Goal: Contribute content: Contribute content

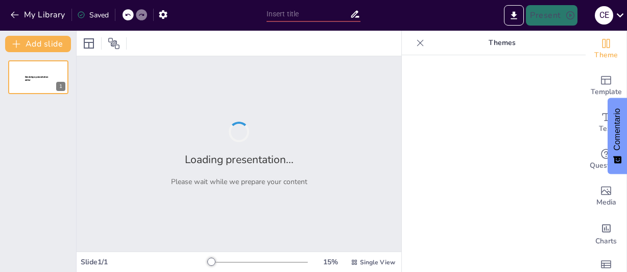
type input "General Knowledge Quiz"
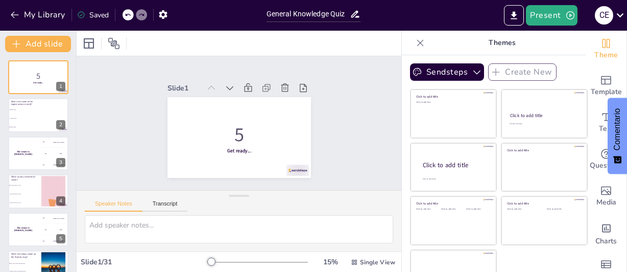
checkbox input "true"
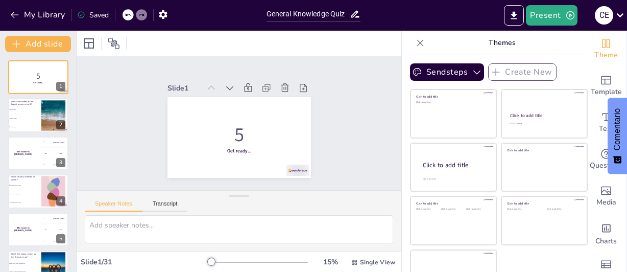
checkbox input "true"
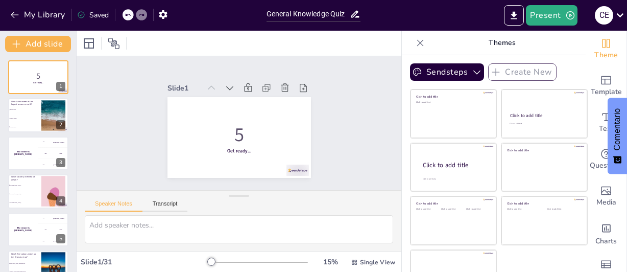
checkbox input "true"
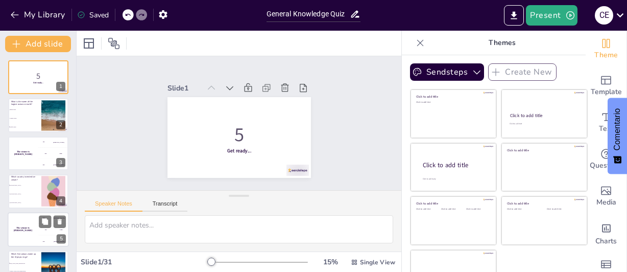
checkbox input "true"
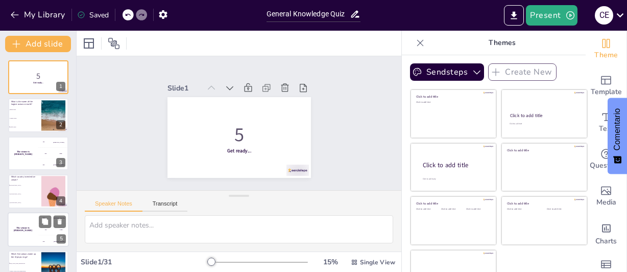
checkbox input "true"
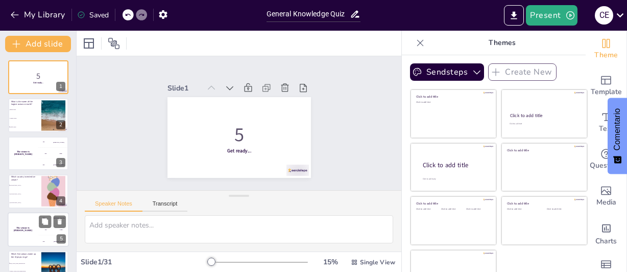
checkbox input "true"
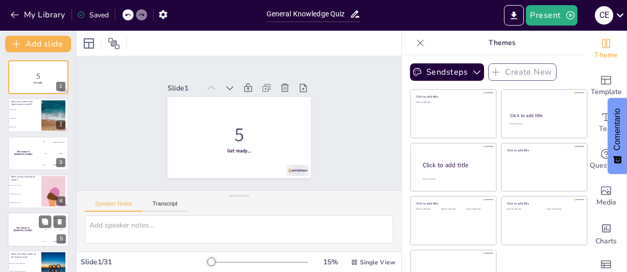
checkbox input "true"
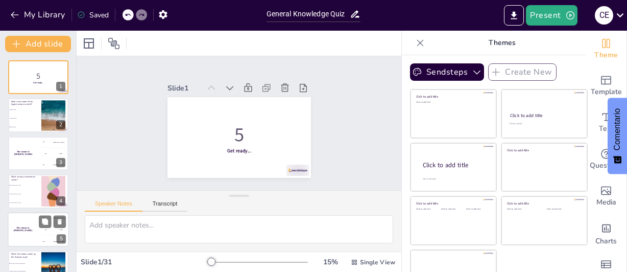
checkbox input "true"
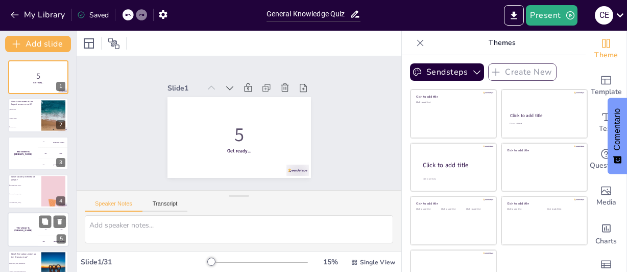
checkbox input "true"
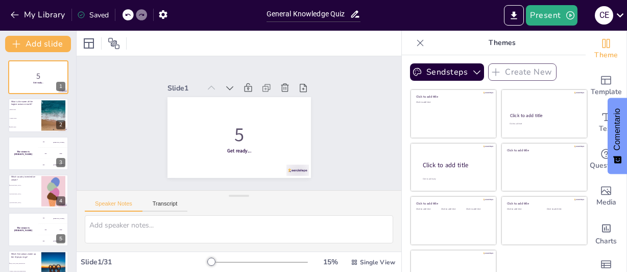
checkbox input "true"
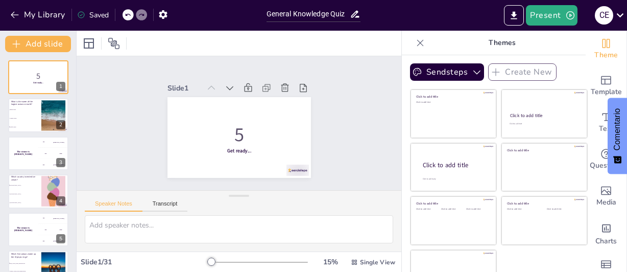
checkbox input "true"
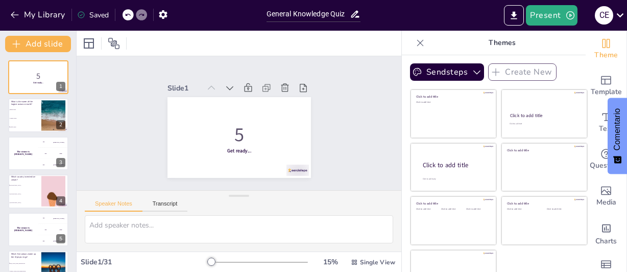
checkbox input "true"
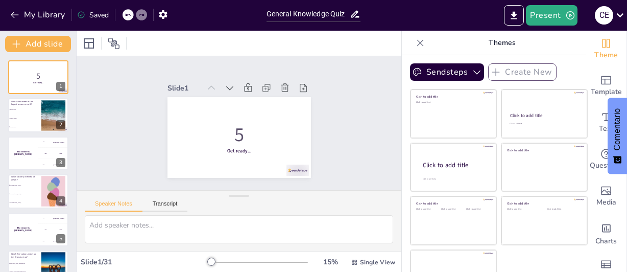
checkbox input "true"
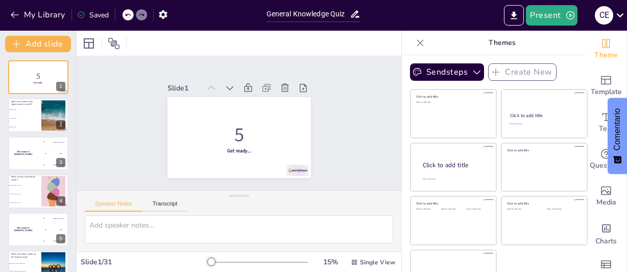
checkbox input "true"
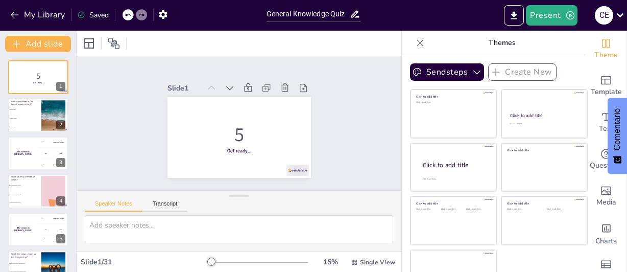
checkbox input "true"
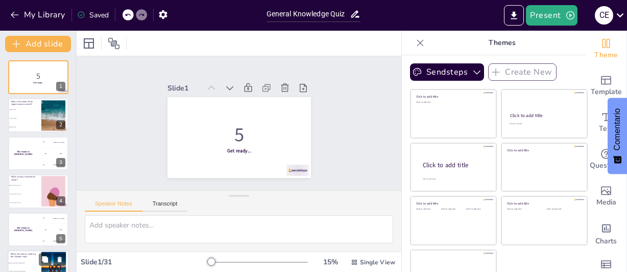
checkbox input "true"
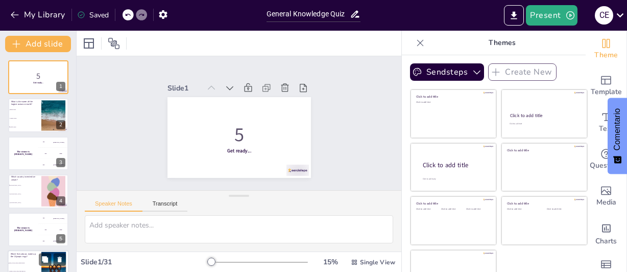
checkbox input "true"
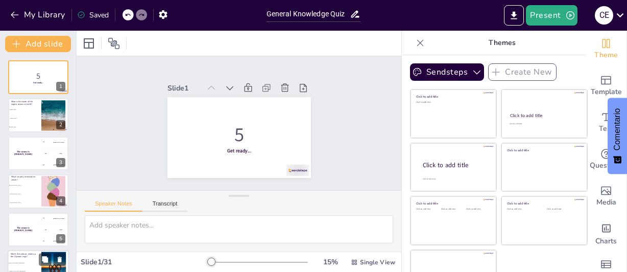
checkbox input "true"
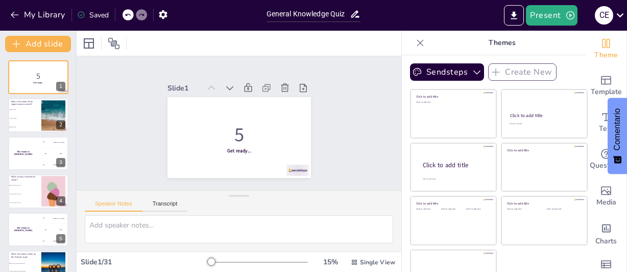
checkbox input "true"
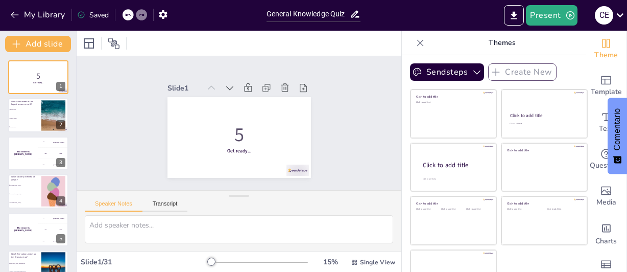
checkbox input "true"
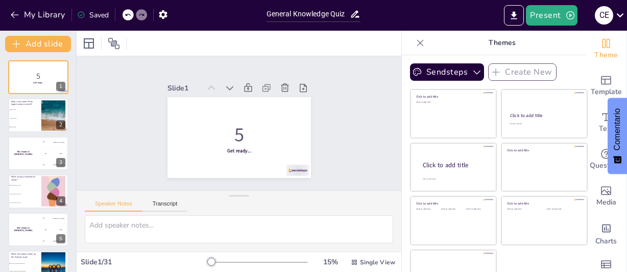
checkbox input "true"
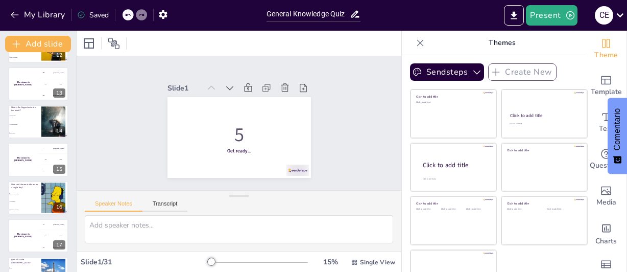
scroll to position [470, 0]
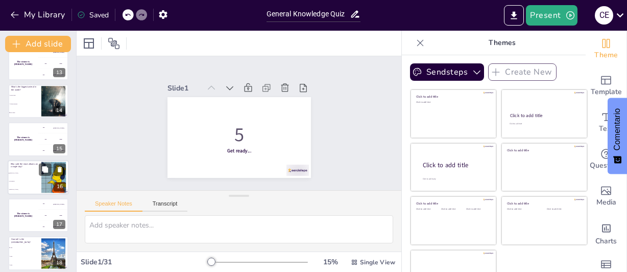
checkbox input "true"
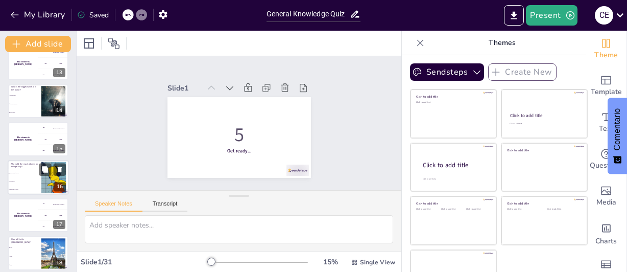
checkbox input "true"
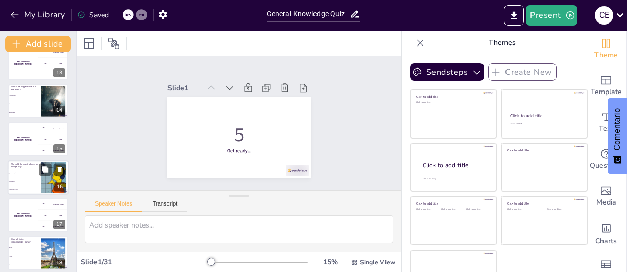
checkbox input "true"
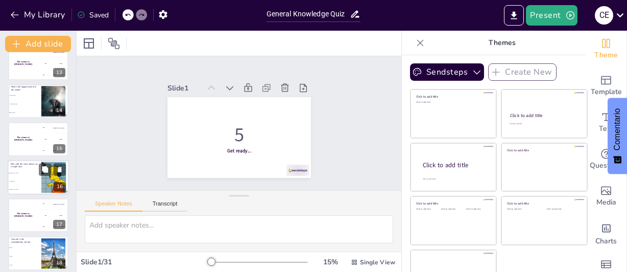
checkbox input "true"
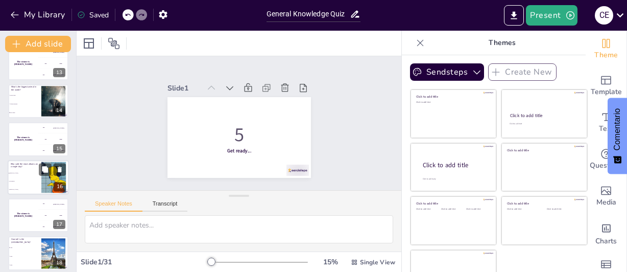
checkbox input "true"
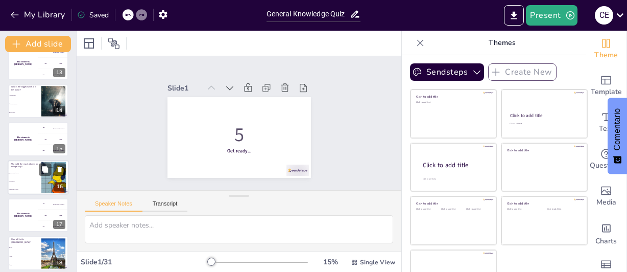
checkbox input "true"
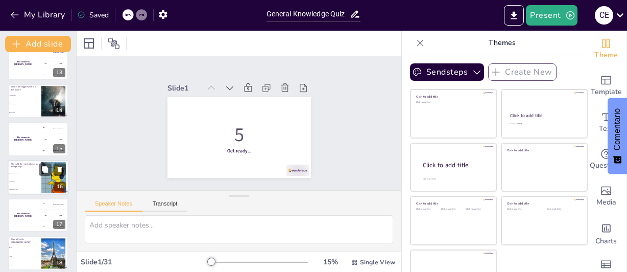
checkbox input "true"
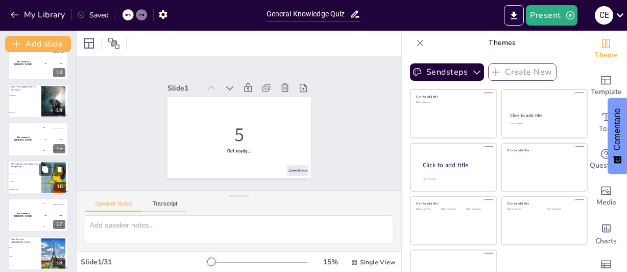
checkbox input "true"
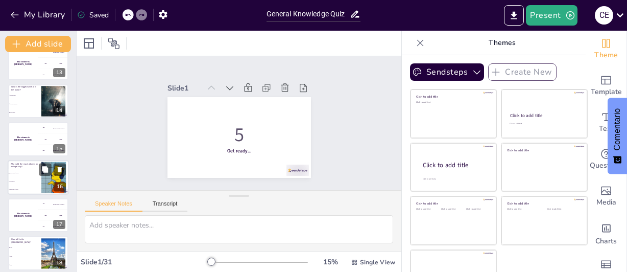
checkbox input "true"
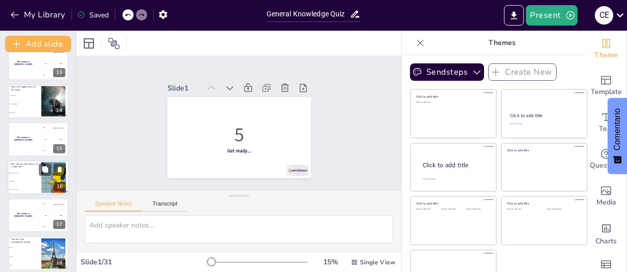
checkbox input "true"
click at [28, 171] on li "[PERSON_NAME]" at bounding box center [23, 173] width 31 height 8
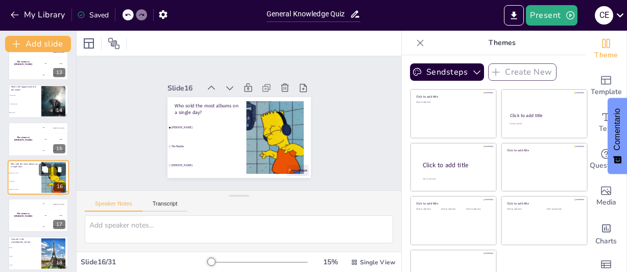
checkbox input "true"
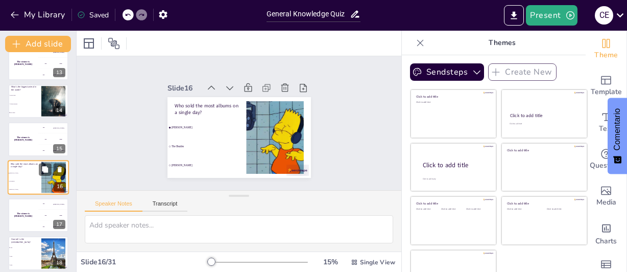
checkbox input "true"
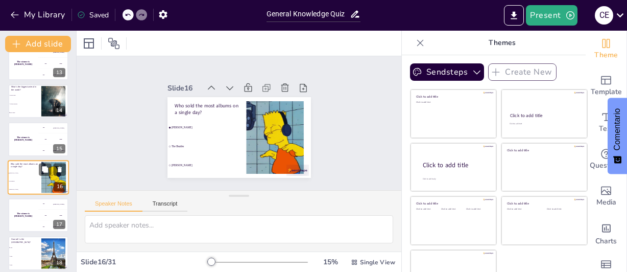
checkbox input "true"
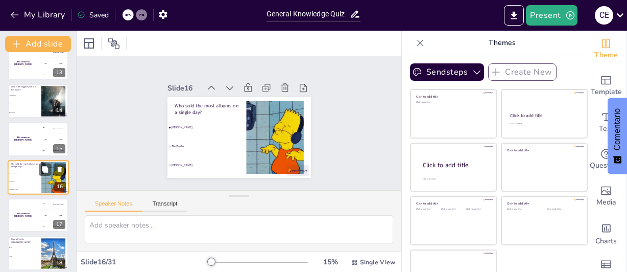
checkbox input "true"
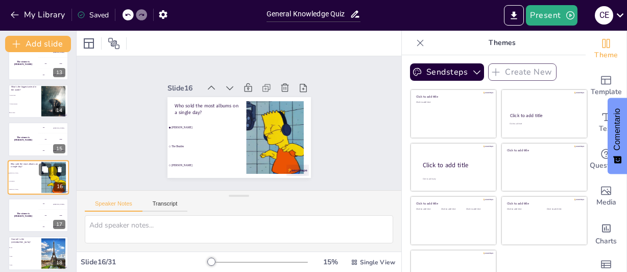
checkbox input "true"
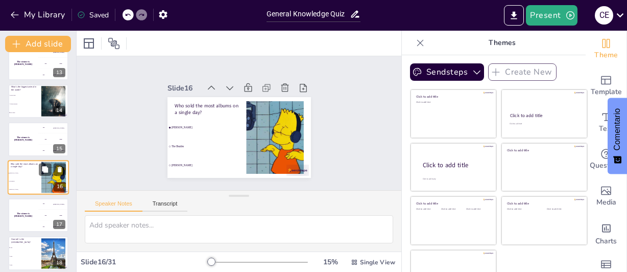
checkbox input "true"
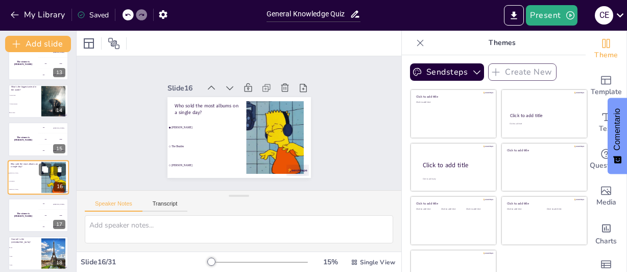
checkbox input "true"
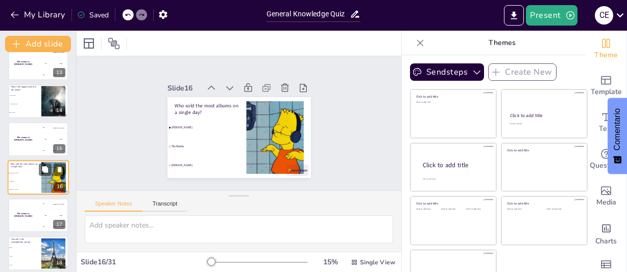
checkbox input "true"
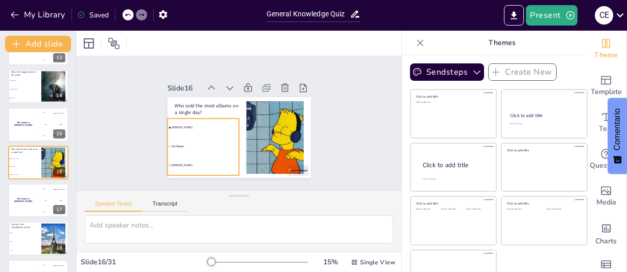
checkbox input "true"
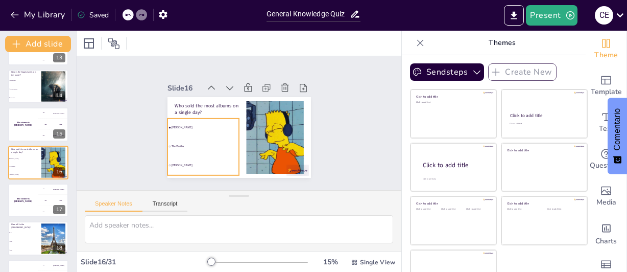
checkbox input "true"
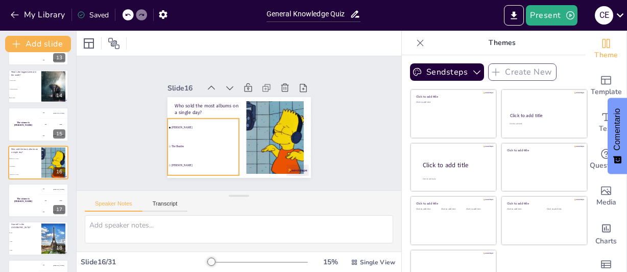
checkbox input "true"
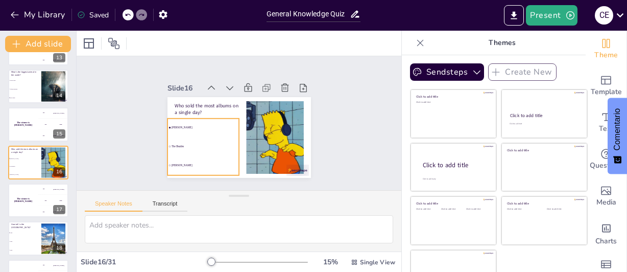
checkbox input "true"
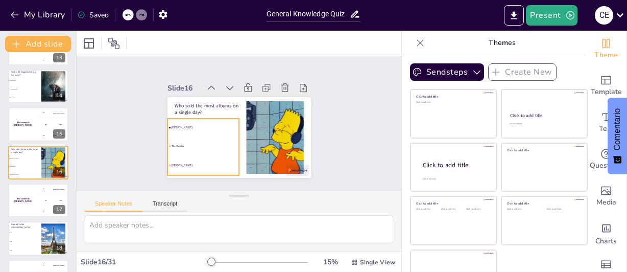
checkbox input "true"
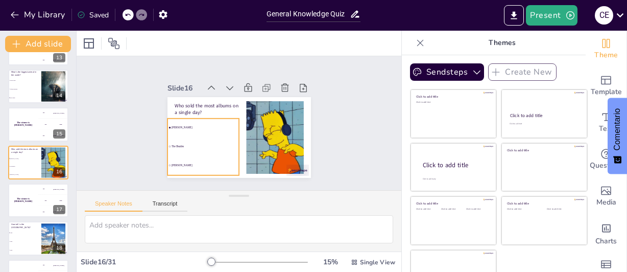
checkbox input "true"
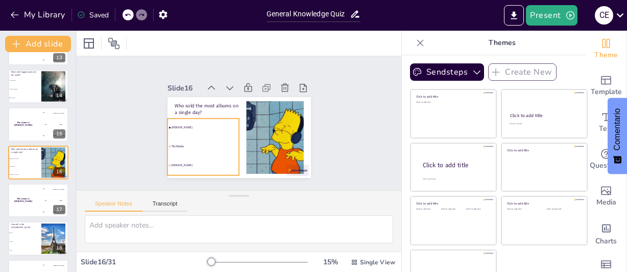
checkbox input "true"
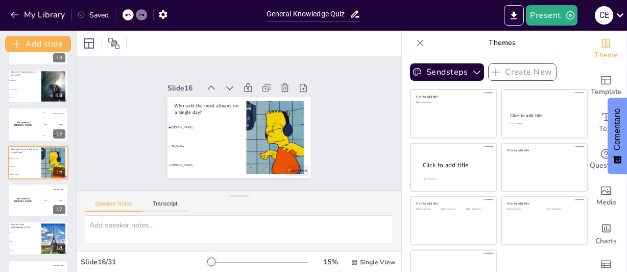
checkbox input "true"
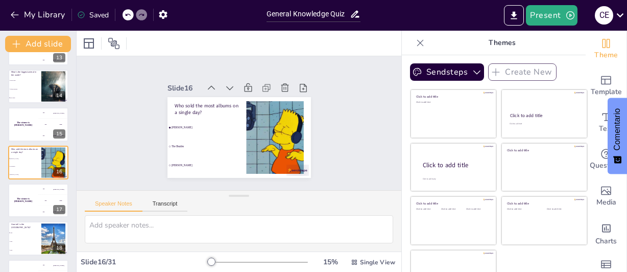
checkbox input "true"
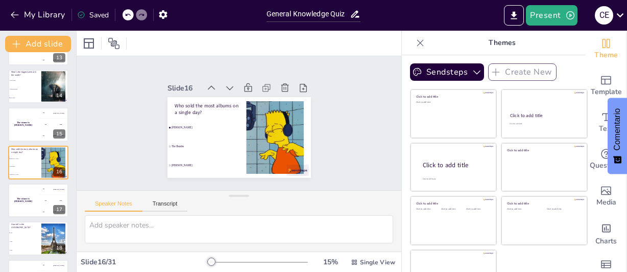
checkbox input "true"
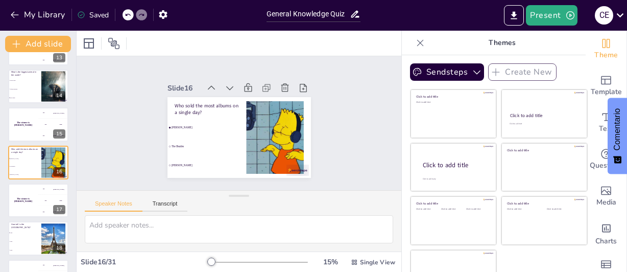
checkbox input "true"
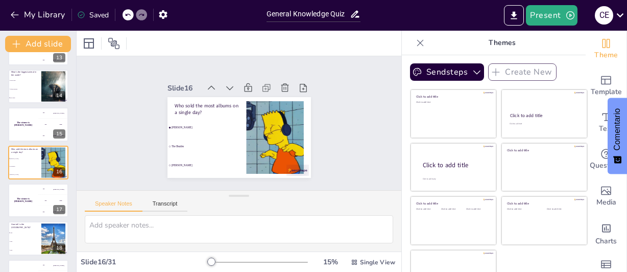
checkbox input "true"
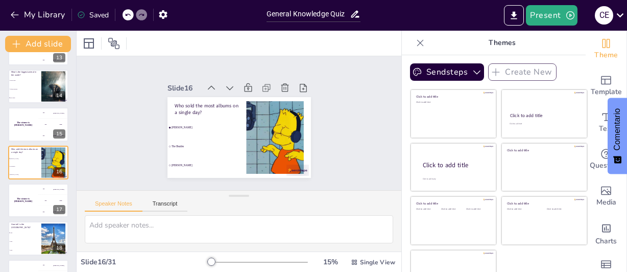
checkbox input "true"
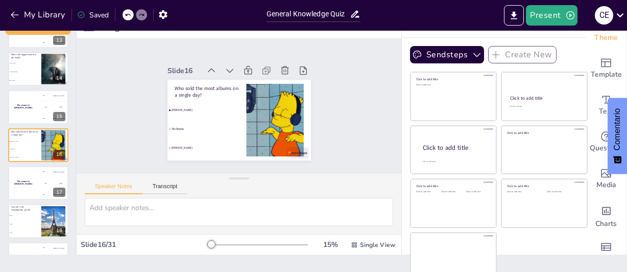
scroll to position [27, 0]
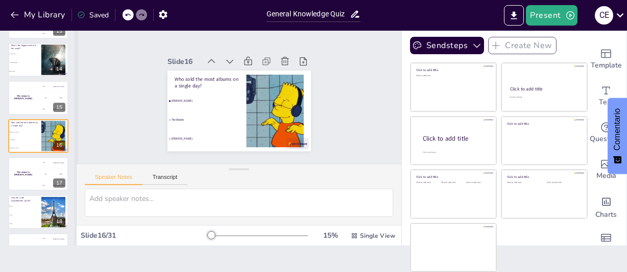
click at [75, 135] on div at bounding box center [76, 124] width 4 height 241
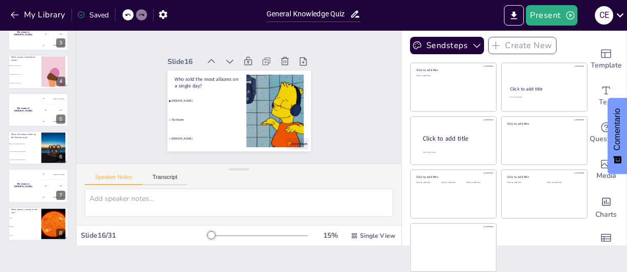
scroll to position [78, 0]
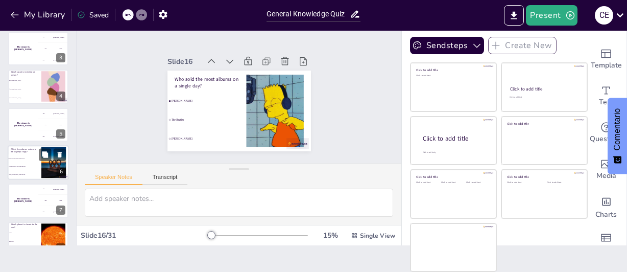
click at [47, 163] on div at bounding box center [54, 162] width 28 height 31
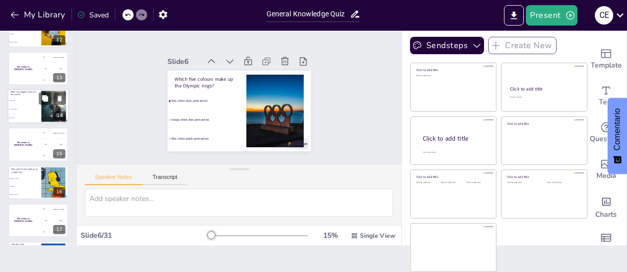
scroll to position [442, 0]
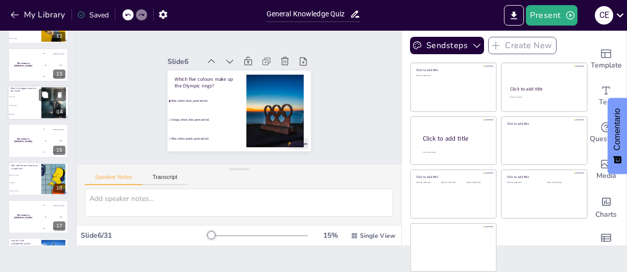
click at [51, 102] on div at bounding box center [54, 102] width 28 height 31
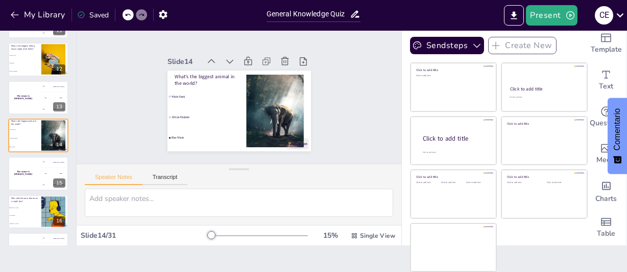
scroll to position [25, 0]
click at [621, 14] on icon at bounding box center [621, 15] width 14 height 14
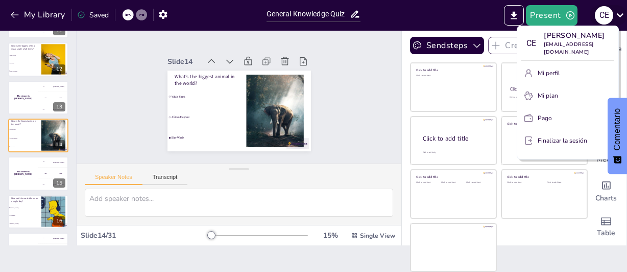
click at [621, 14] on div at bounding box center [313, 136] width 627 height 272
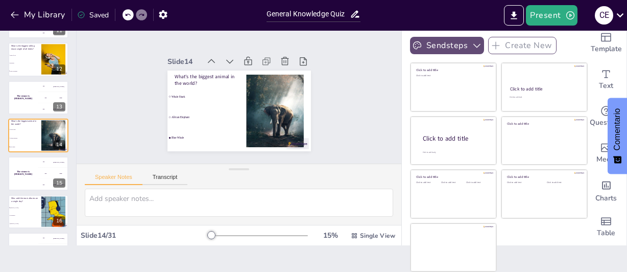
click at [472, 43] on icon "button" at bounding box center [477, 45] width 10 height 10
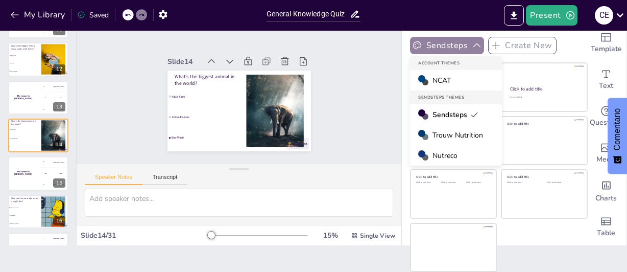
click at [472, 43] on icon "button" at bounding box center [477, 45] width 10 height 10
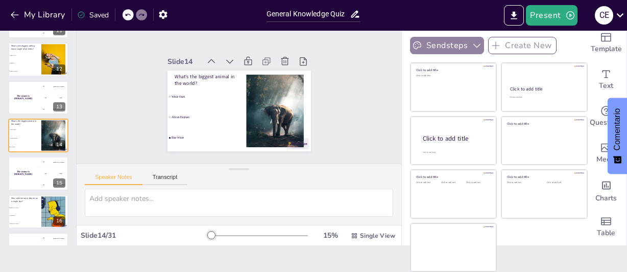
click at [472, 43] on icon "button" at bounding box center [477, 45] width 10 height 10
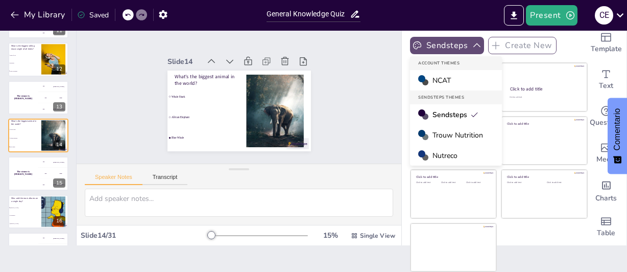
click at [433, 80] on span "NCAT" at bounding box center [442, 81] width 18 height 10
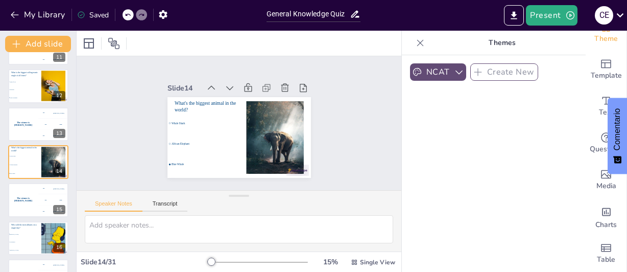
scroll to position [0, 0]
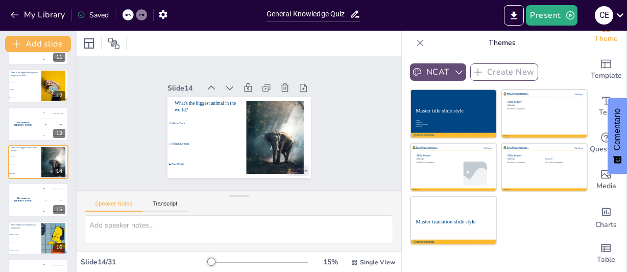
click at [456, 72] on icon "button" at bounding box center [459, 72] width 7 height 4
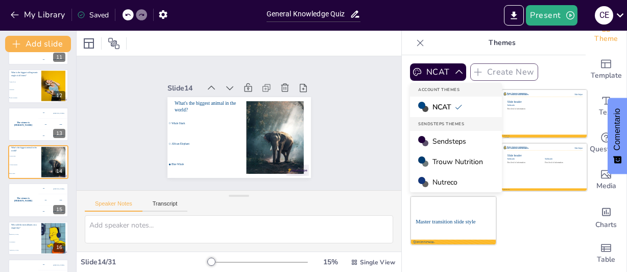
click at [437, 161] on span "Trouw Nutrition" at bounding box center [458, 162] width 51 height 10
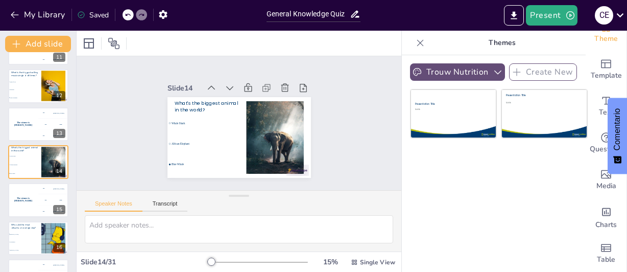
click at [493, 68] on icon "button" at bounding box center [498, 72] width 10 height 10
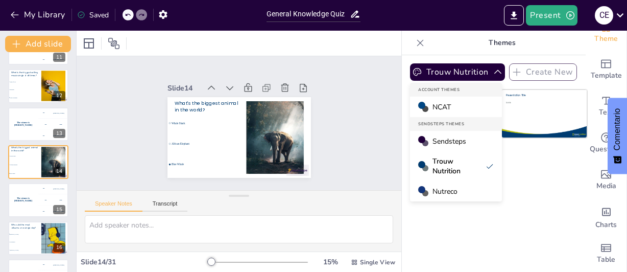
click at [438, 191] on span "Nutreco" at bounding box center [445, 191] width 25 height 10
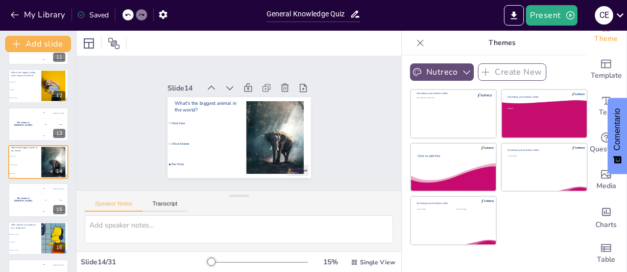
click at [462, 71] on icon "button" at bounding box center [467, 72] width 10 height 10
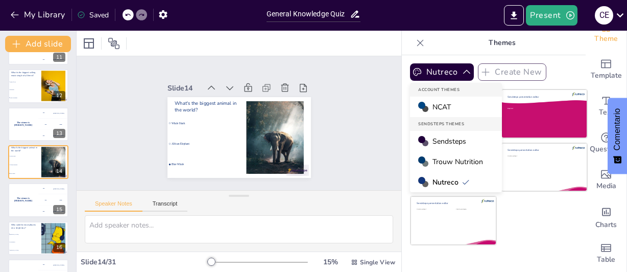
click at [438, 105] on span "NCAT" at bounding box center [442, 107] width 18 height 10
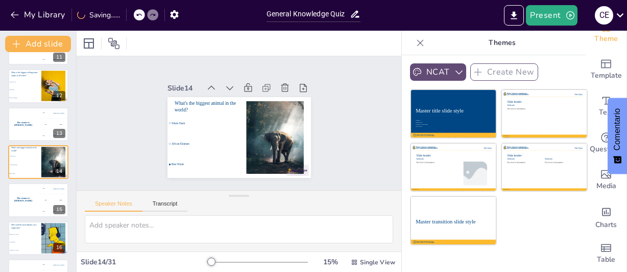
click at [447, 66] on button "NCAT" at bounding box center [438, 71] width 56 height 17
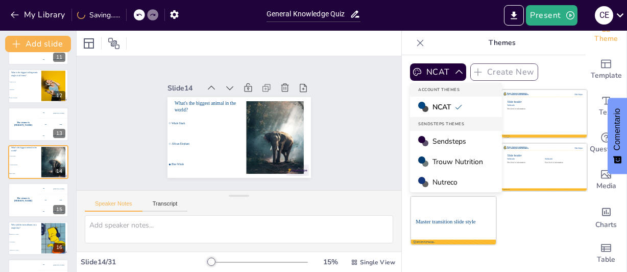
click at [441, 139] on span "Sendsteps" at bounding box center [450, 141] width 34 height 10
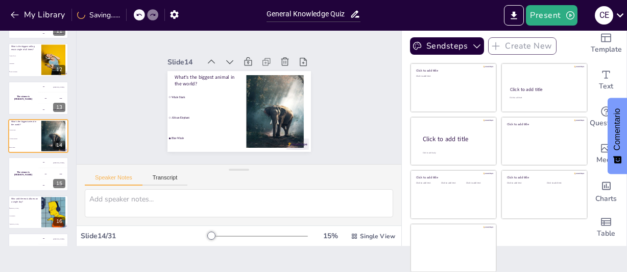
scroll to position [27, 0]
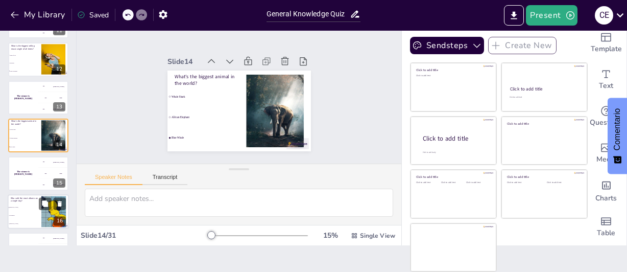
click at [55, 213] on div at bounding box center [53, 211] width 40 height 31
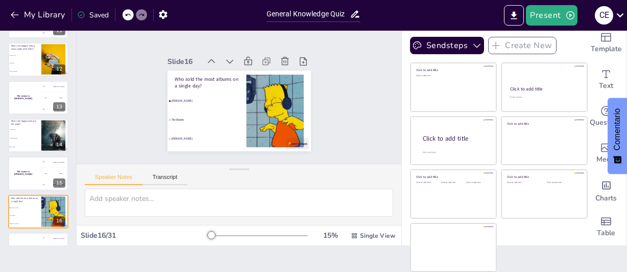
scroll to position [485, 0]
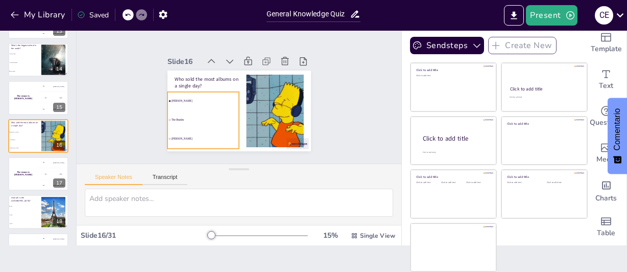
click at [182, 99] on li "[PERSON_NAME]" at bounding box center [203, 93] width 74 height 33
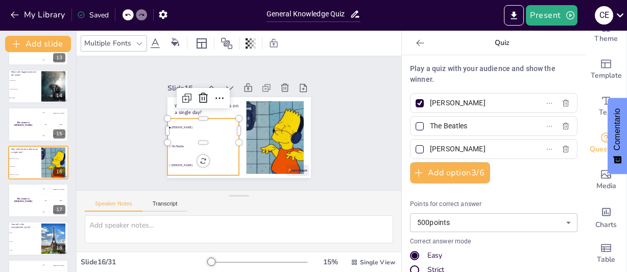
scroll to position [0, 0]
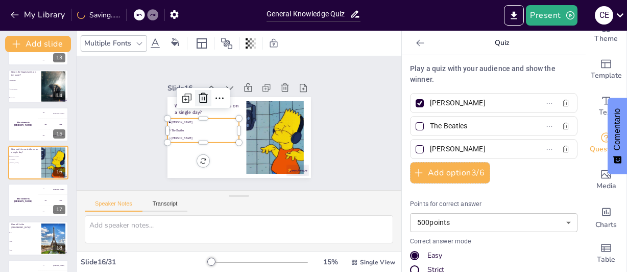
click at [199, 92] on icon at bounding box center [203, 97] width 9 height 10
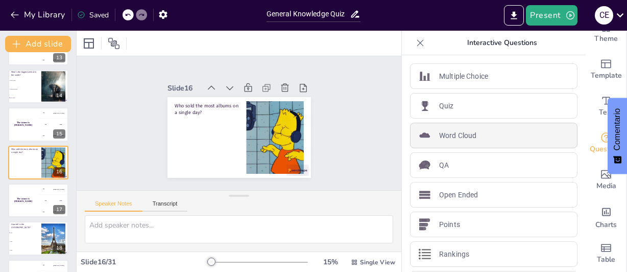
scroll to position [51, 0]
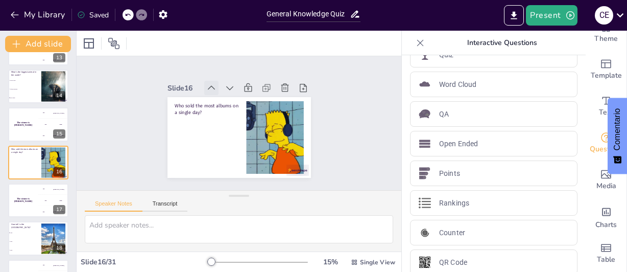
click at [210, 80] on icon at bounding box center [215, 85] width 11 height 11
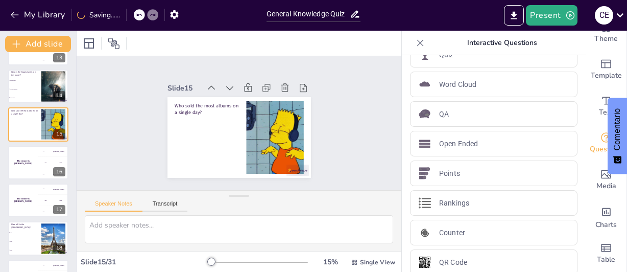
click at [210, 80] on icon at bounding box center [215, 85] width 11 height 11
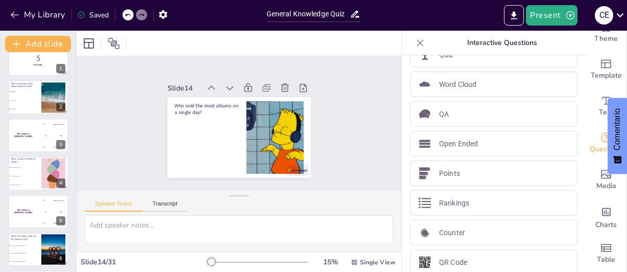
scroll to position [0, 0]
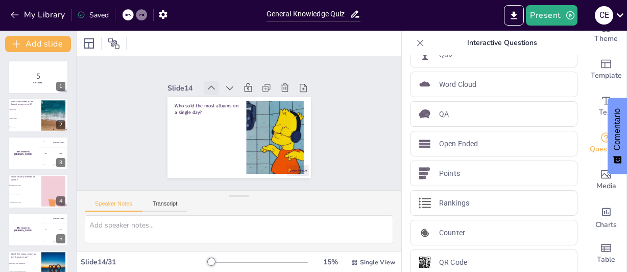
click at [206, 83] on icon at bounding box center [211, 88] width 10 height 10
click at [210, 81] on icon at bounding box center [215, 85] width 11 height 11
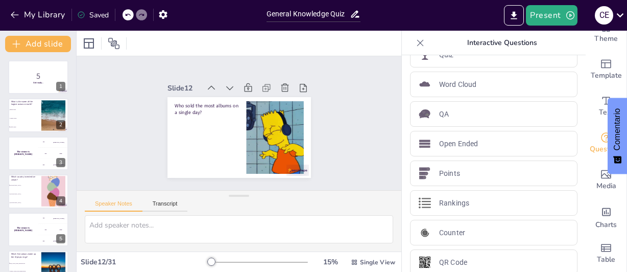
click at [210, 81] on icon at bounding box center [215, 85] width 11 height 11
click at [214, 81] on icon at bounding box center [220, 83] width 12 height 12
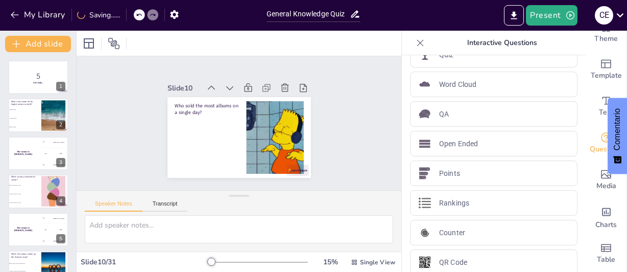
click at [214, 81] on icon at bounding box center [220, 83] width 12 height 12
click at [210, 81] on icon at bounding box center [215, 85] width 11 height 11
click at [0, 0] on icon at bounding box center [0, 0] width 0 height 0
click at [210, 81] on icon at bounding box center [215, 85] width 11 height 11
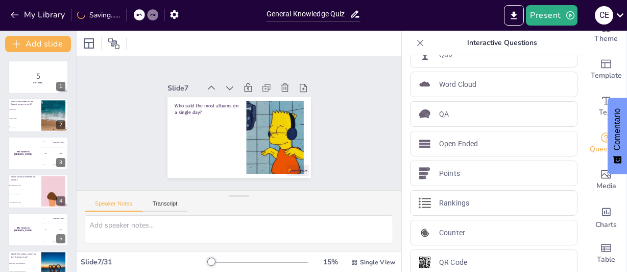
click at [0, 0] on icon at bounding box center [0, 0] width 0 height 0
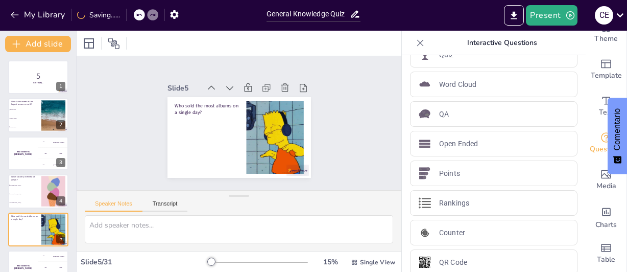
click at [206, 83] on icon at bounding box center [211, 88] width 10 height 10
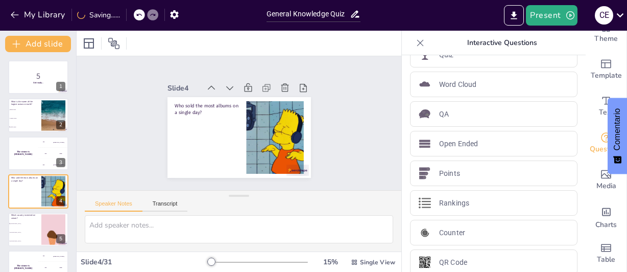
click at [206, 83] on icon at bounding box center [211, 88] width 10 height 10
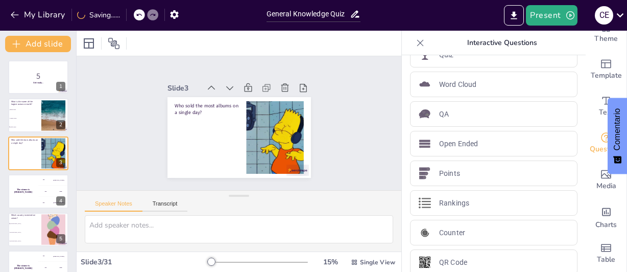
click at [206, 83] on icon at bounding box center [211, 88] width 10 height 10
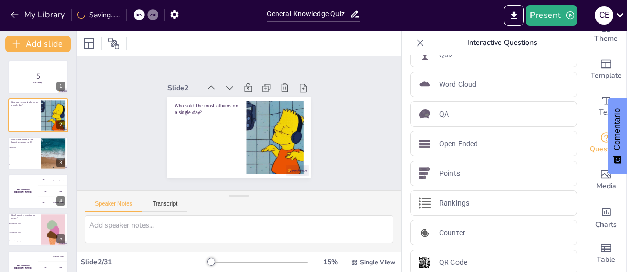
click at [206, 83] on icon at bounding box center [211, 88] width 10 height 10
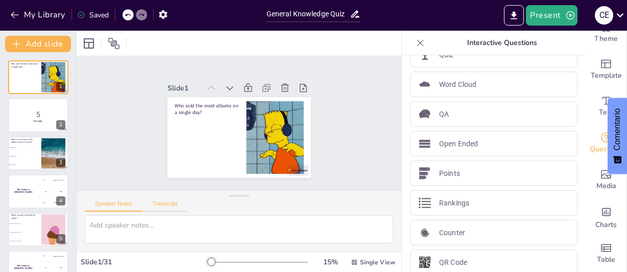
click at [160, 201] on button "Transcript" at bounding box center [165, 205] width 45 height 11
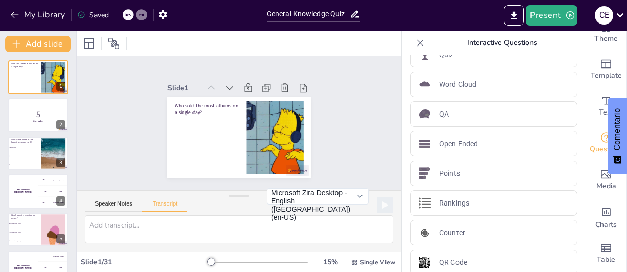
click at [390, 189] on div "Slide 1 Who sold the most albums on a single day? Slide 2 5 Get ready... Slide …" at bounding box center [238, 123] width 337 height 167
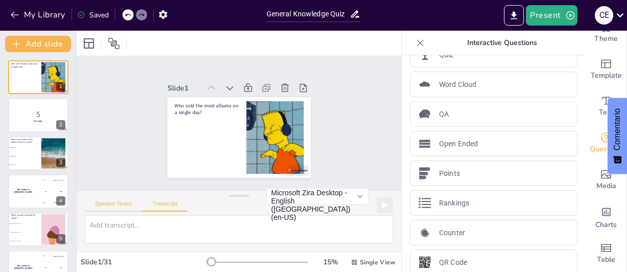
click at [97, 202] on button "Speaker Notes" at bounding box center [114, 205] width 58 height 11
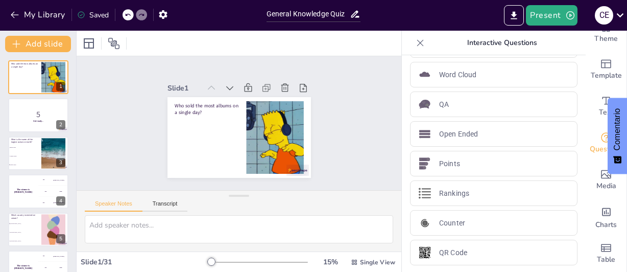
scroll to position [62, 0]
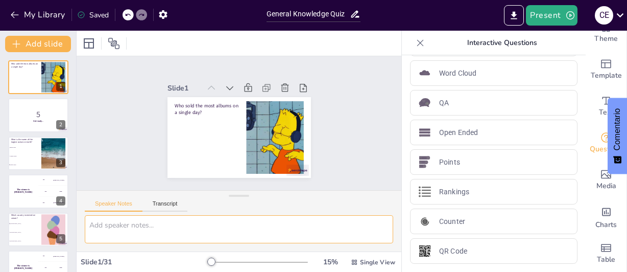
click at [131, 226] on textarea at bounding box center [239, 229] width 309 height 28
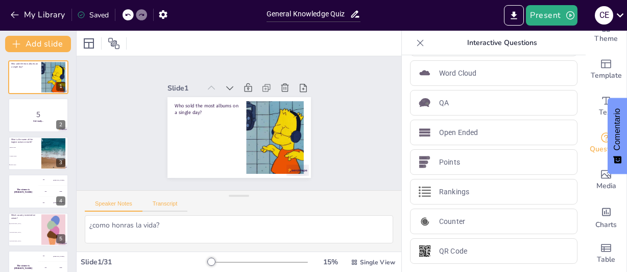
click at [174, 204] on button "Transcript" at bounding box center [165, 205] width 45 height 11
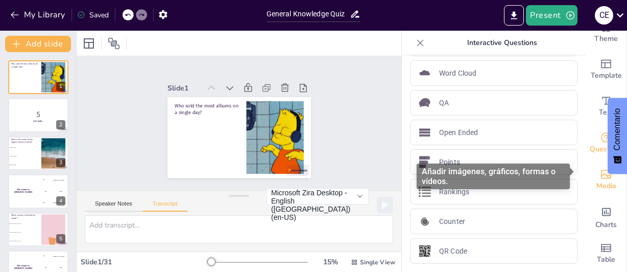
click at [600, 169] on icon "Add images, graphics, shapes or video" at bounding box center [606, 174] width 12 height 12
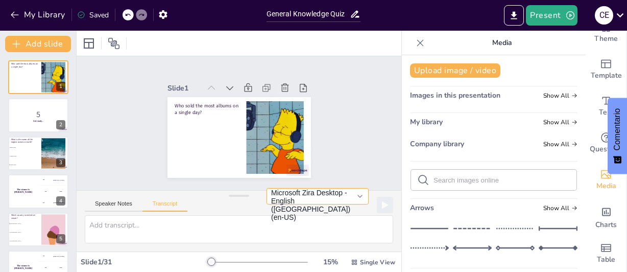
click at [352, 200] on button "Microsoft Zira Desktop - English ([GEOGRAPHIC_DATA]) (en-US)" at bounding box center [318, 196] width 102 height 16
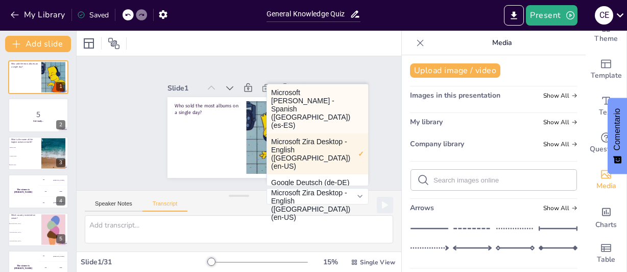
click at [314, 105] on button "Microsoft [PERSON_NAME] - Spanish ([GEOGRAPHIC_DATA]) (es-ES)" at bounding box center [317, 108] width 101 height 49
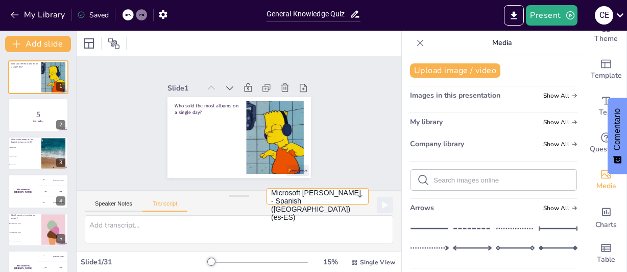
click at [350, 202] on button "Microsoft [PERSON_NAME] - Spanish ([GEOGRAPHIC_DATA]) (es-ES)" at bounding box center [318, 196] width 102 height 16
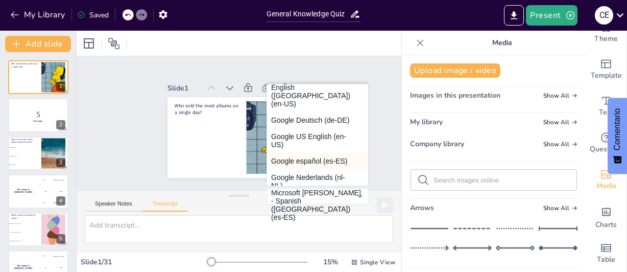
click at [284, 153] on button "Google español (es-ES)" at bounding box center [317, 161] width 101 height 16
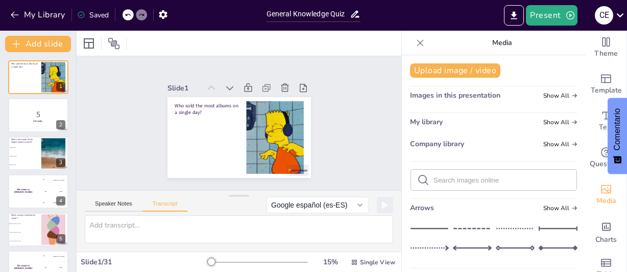
scroll to position [0, 0]
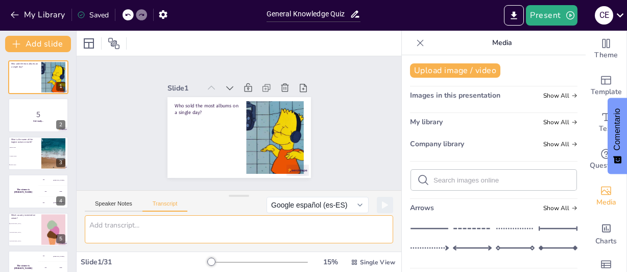
click at [104, 226] on textarea at bounding box center [239, 229] width 309 height 28
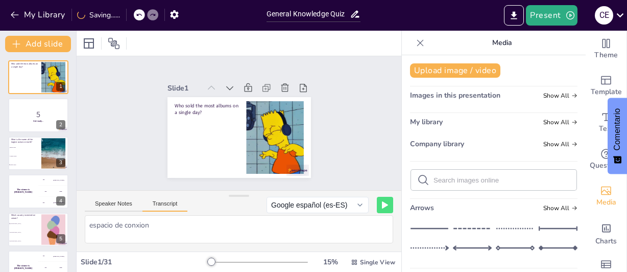
click at [179, 208] on button "Transcript" at bounding box center [165, 205] width 45 height 11
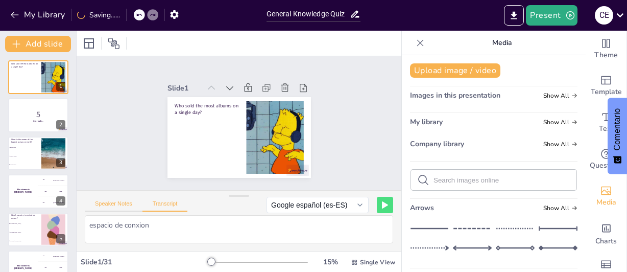
click at [117, 205] on button "Speaker Notes" at bounding box center [114, 205] width 58 height 11
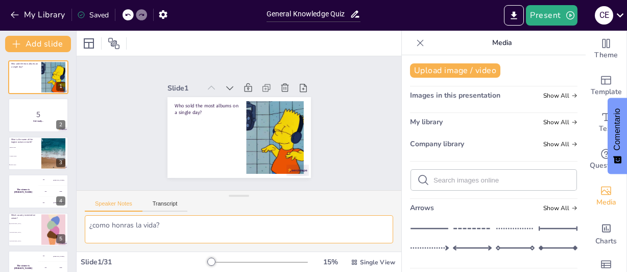
click at [171, 228] on textarea "¿como honras la vida?" at bounding box center [239, 229] width 309 height 28
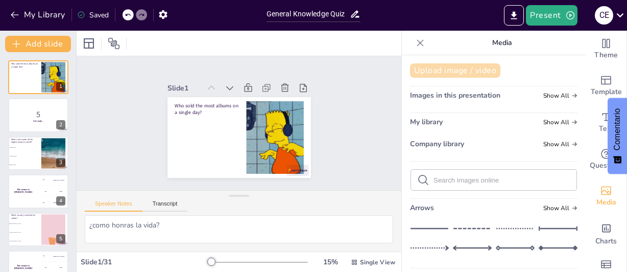
click at [433, 68] on button "Upload image / video" at bounding box center [455, 70] width 90 height 14
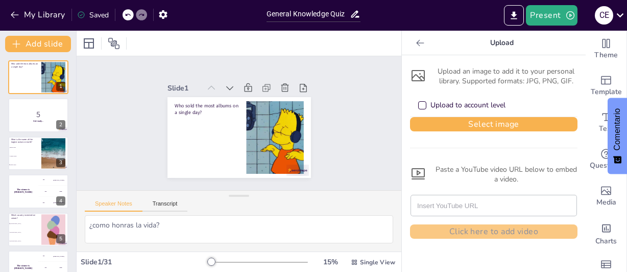
click at [415, 39] on icon at bounding box center [420, 43] width 10 height 10
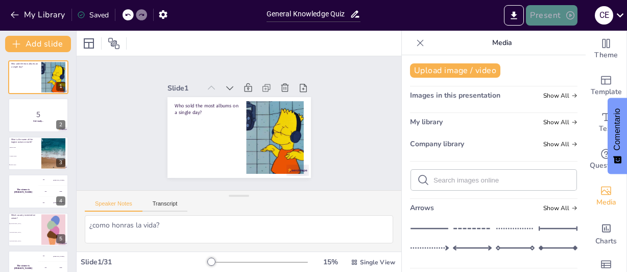
click at [544, 15] on button "Present" at bounding box center [551, 15] width 51 height 20
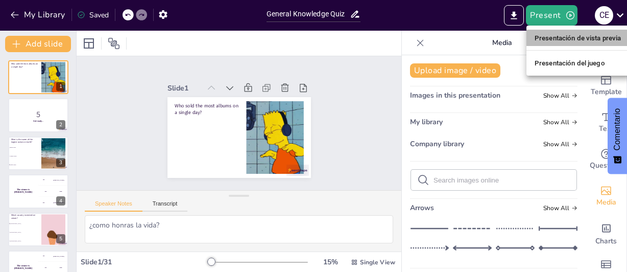
click at [547, 36] on font "Presentación de vista previa" at bounding box center [578, 38] width 87 height 8
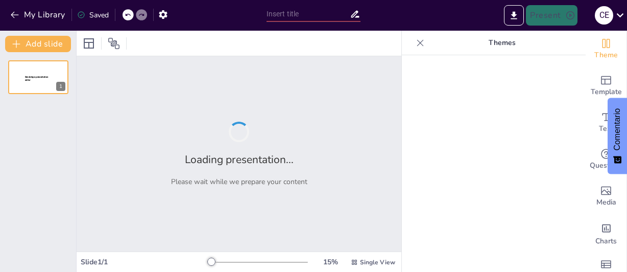
type input "General Knowledge Quiz"
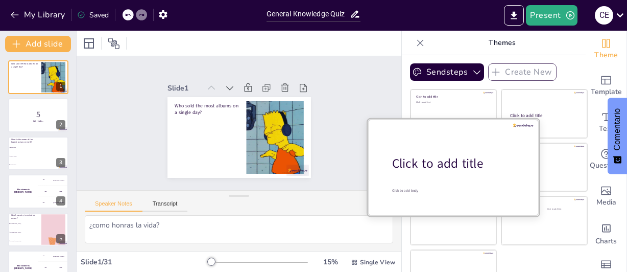
checkbox input "true"
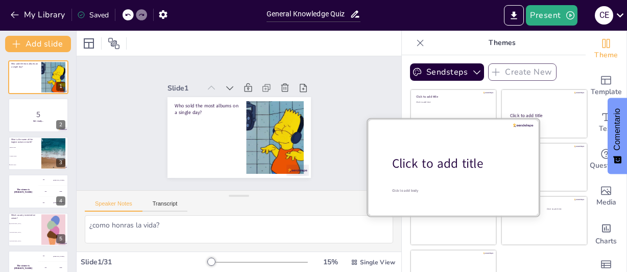
checkbox input "true"
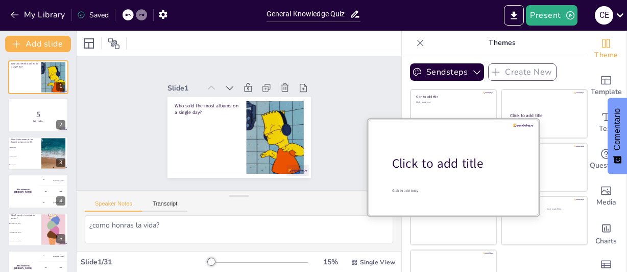
checkbox input "true"
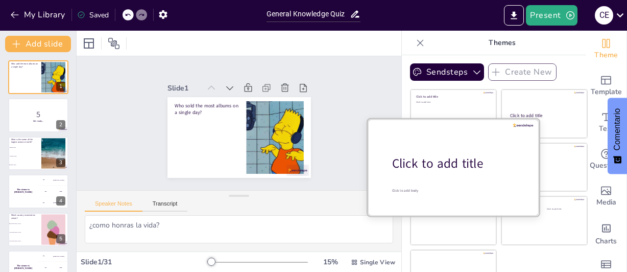
checkbox input "true"
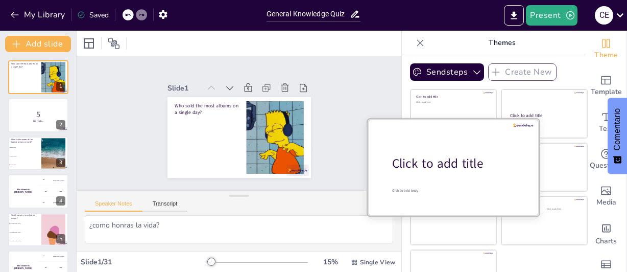
checkbox input "true"
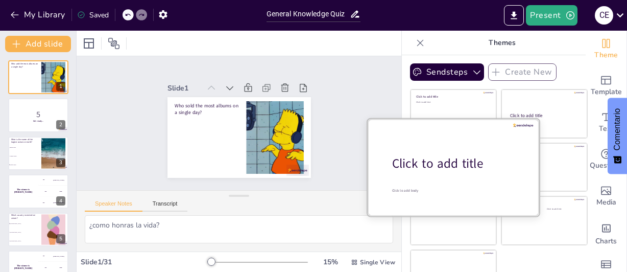
checkbox input "true"
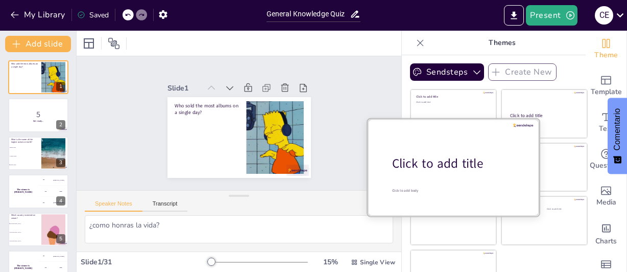
checkbox input "true"
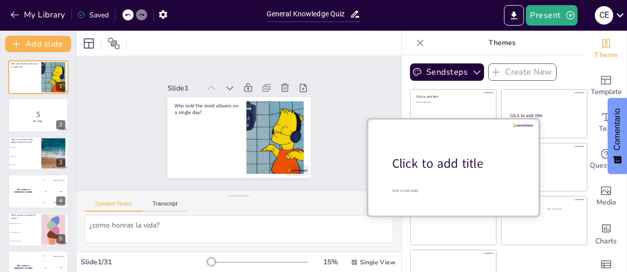
checkbox input "true"
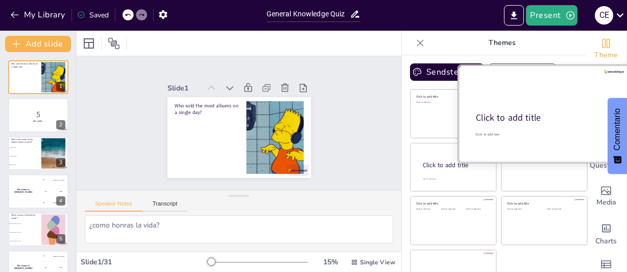
click at [537, 114] on div "Click to add title" at bounding box center [543, 118] width 135 height 12
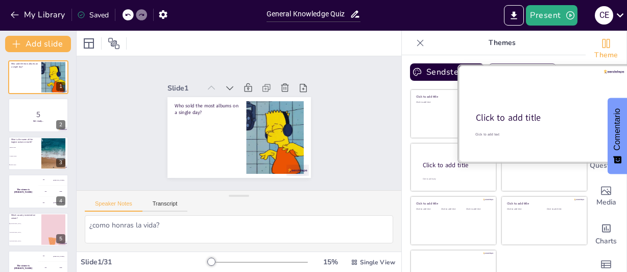
checkbox input "true"
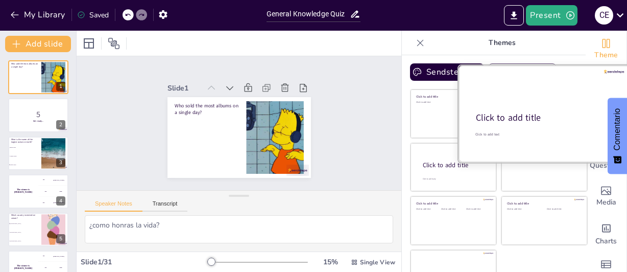
checkbox input "true"
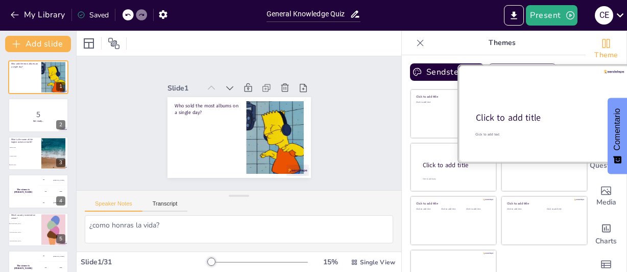
checkbox input "true"
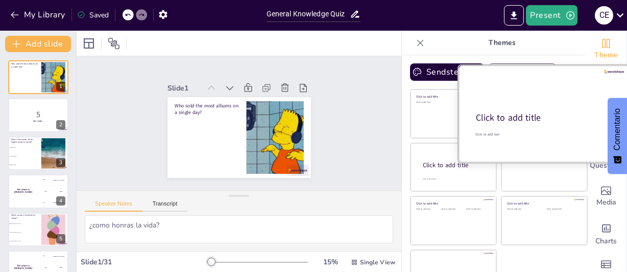
checkbox input "true"
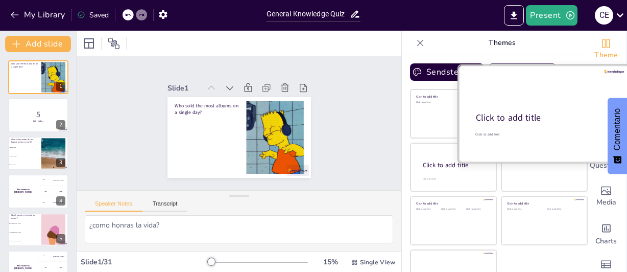
checkbox input "true"
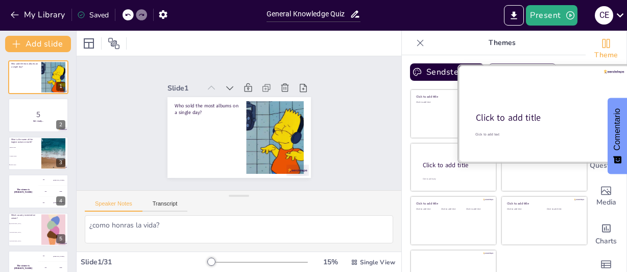
checkbox input "true"
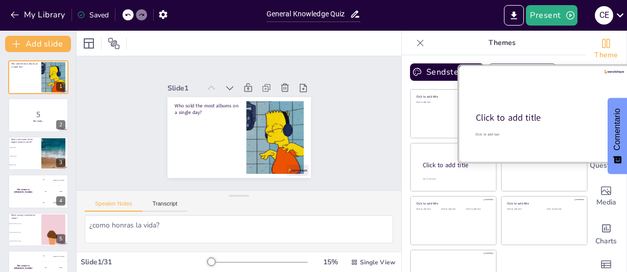
checkbox input "true"
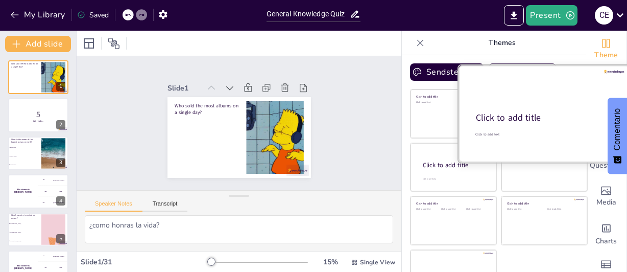
checkbox input "true"
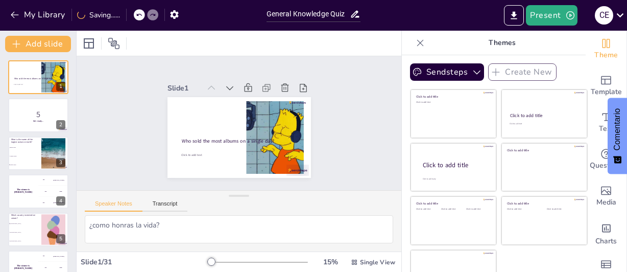
checkbox input "true"
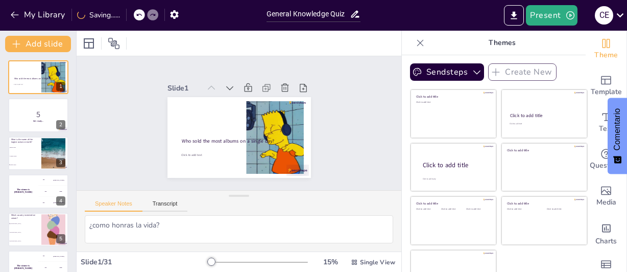
checkbox input "true"
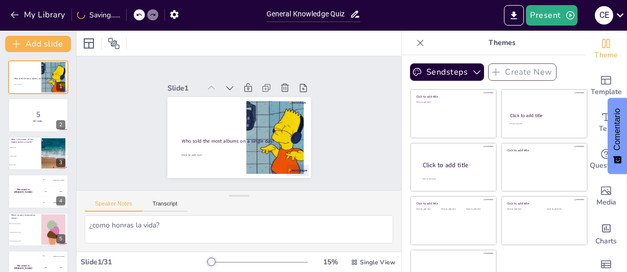
checkbox input "true"
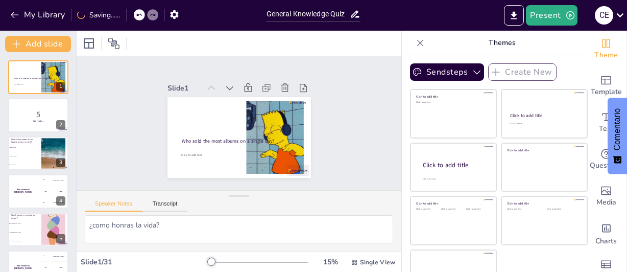
checkbox input "true"
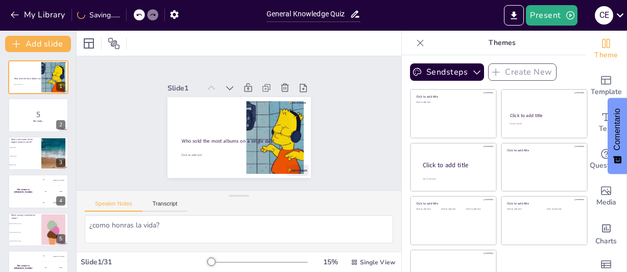
checkbox input "true"
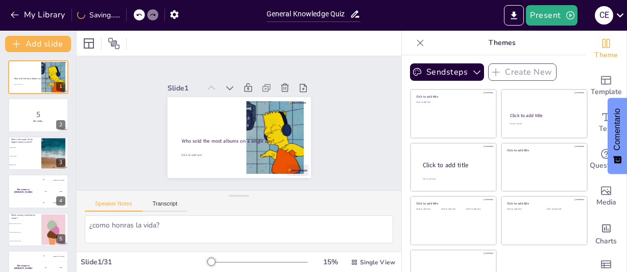
checkbox input "true"
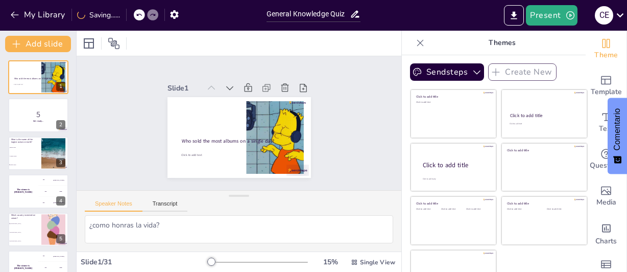
checkbox input "true"
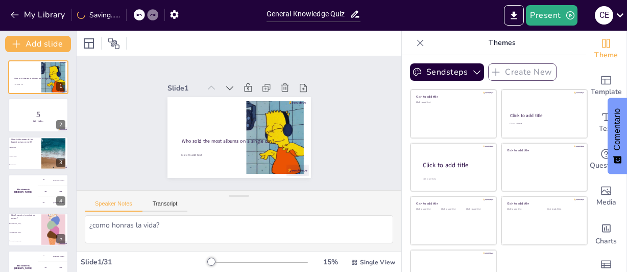
checkbox input "true"
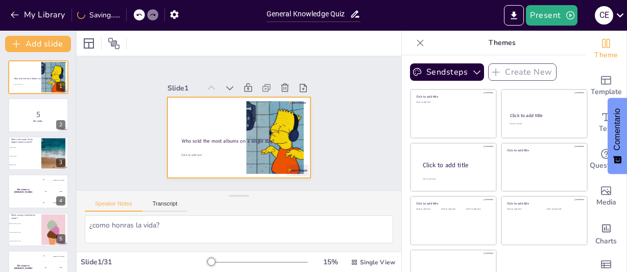
checkbox input "true"
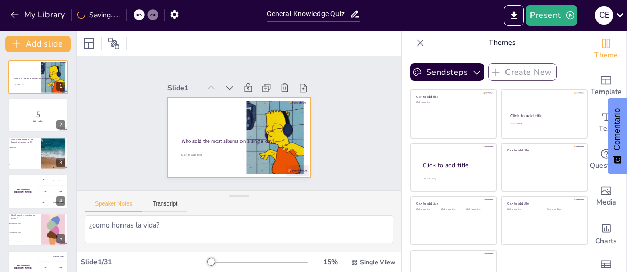
checkbox input "true"
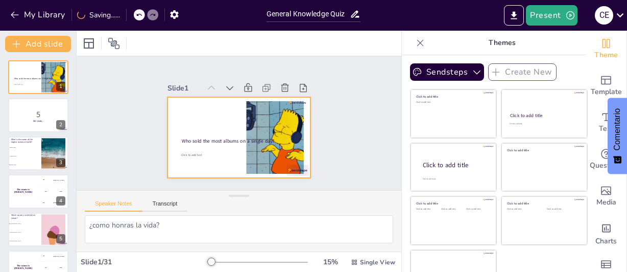
checkbox input "true"
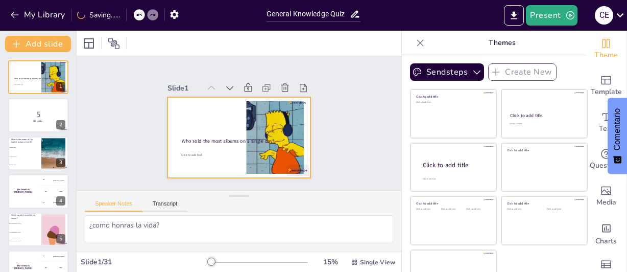
checkbox input "true"
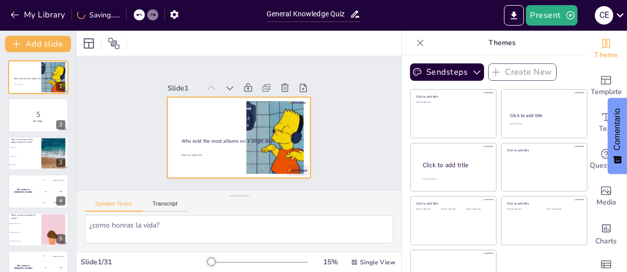
checkbox input "true"
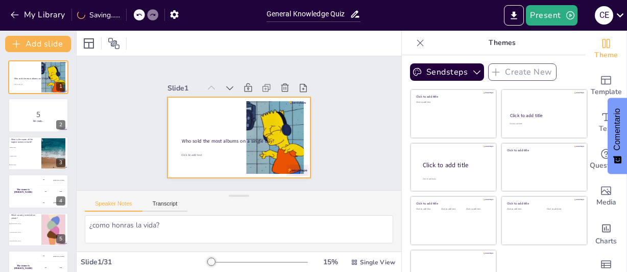
checkbox input "true"
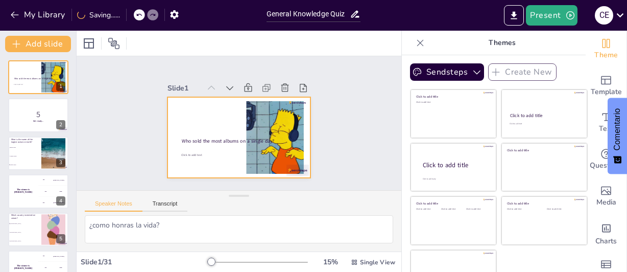
checkbox input "true"
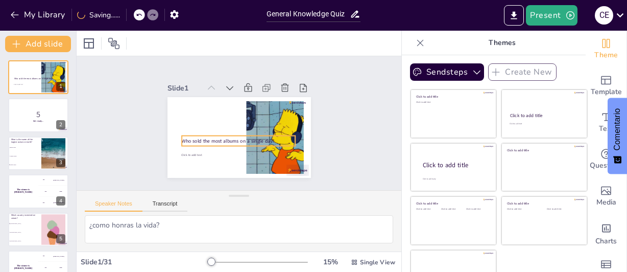
checkbox input "true"
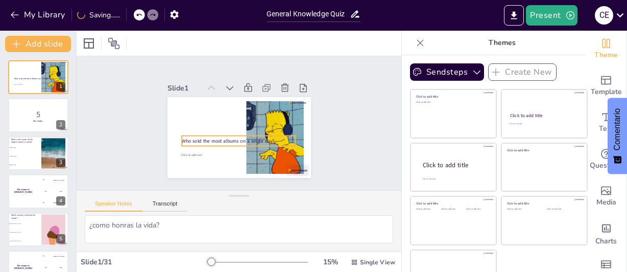
checkbox input "true"
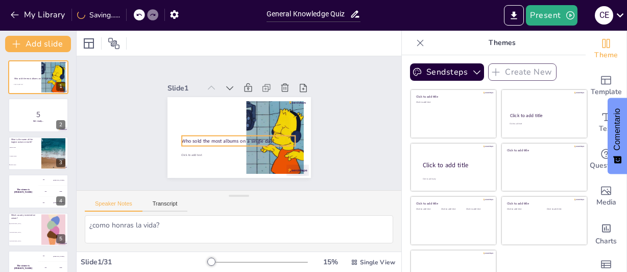
checkbox input "true"
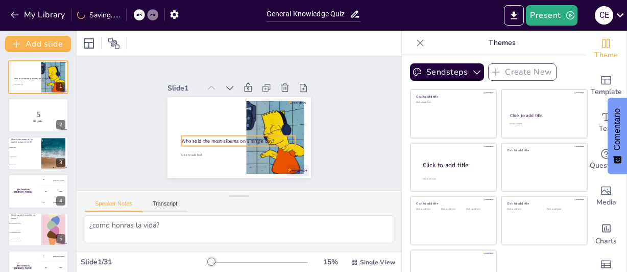
checkbox input "true"
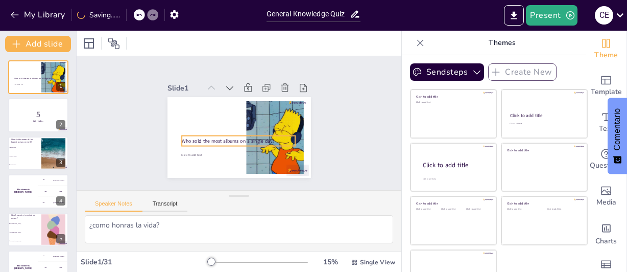
checkbox input "true"
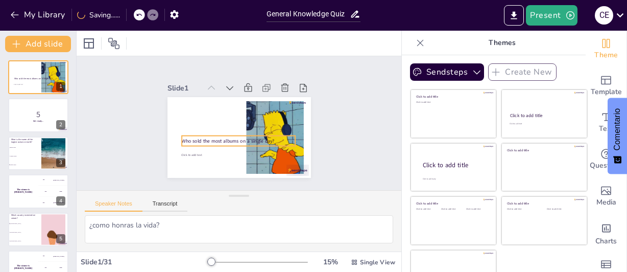
checkbox input "true"
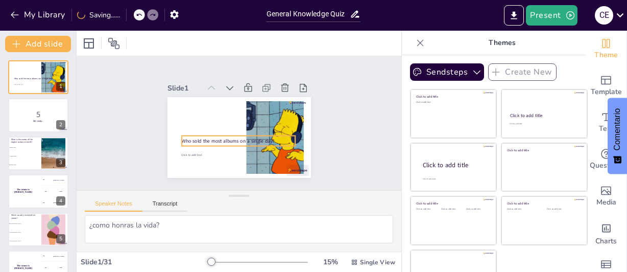
checkbox input "true"
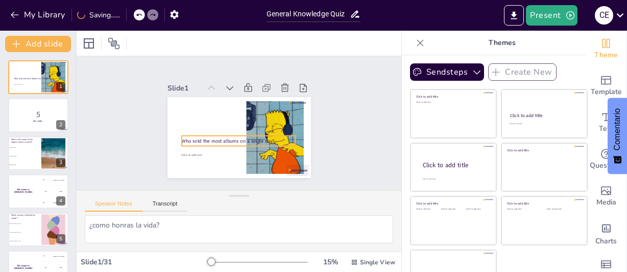
checkbox input "true"
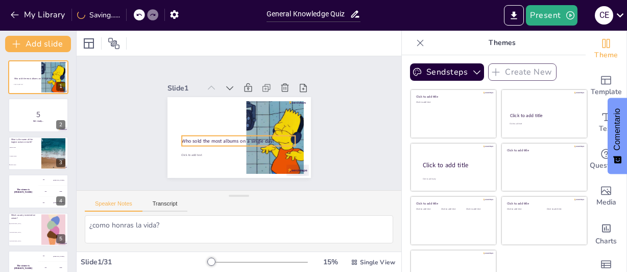
click at [186, 137] on p "Who sold the most albums on a single day?" at bounding box center [238, 140] width 113 height 7
checkbox input "true"
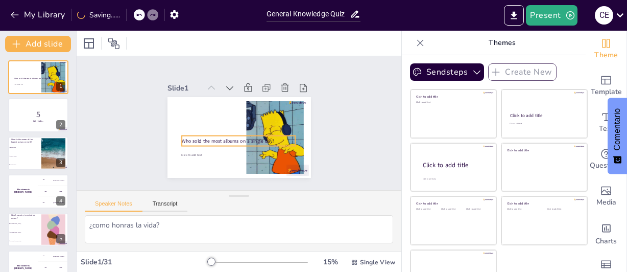
checkbox input "true"
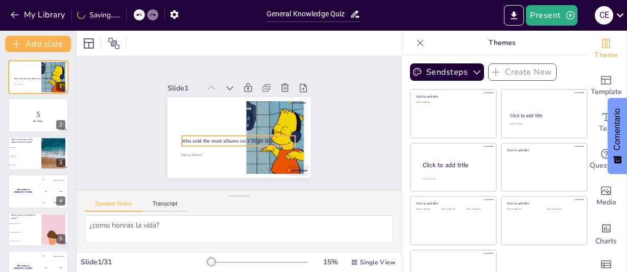
checkbox input "true"
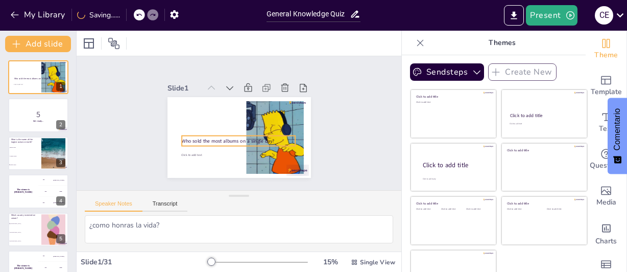
checkbox input "true"
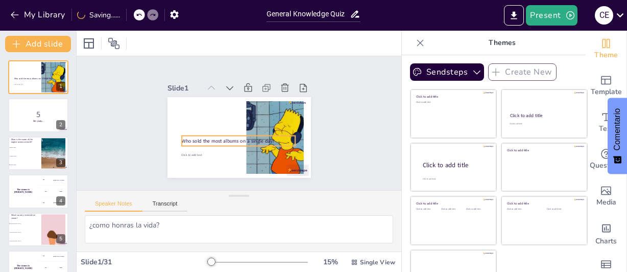
checkbox input "true"
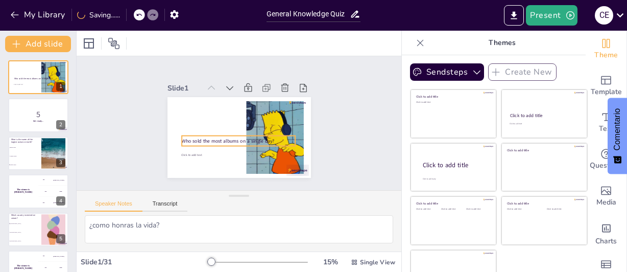
checkbox input "true"
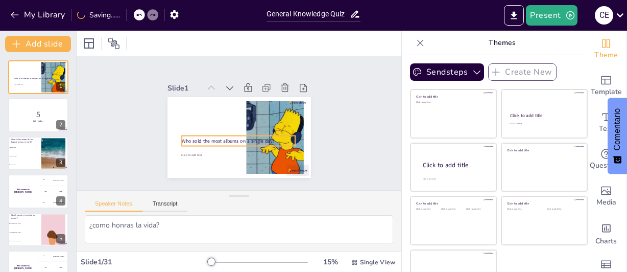
checkbox input "true"
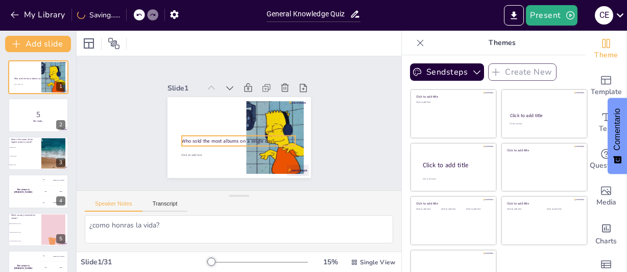
checkbox input "true"
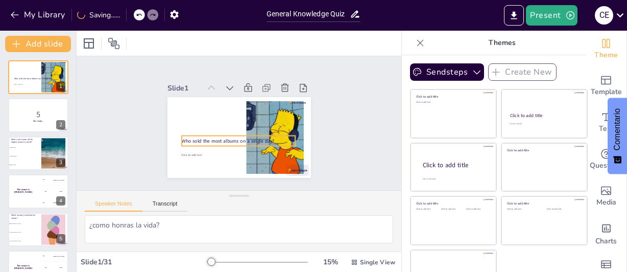
checkbox input "true"
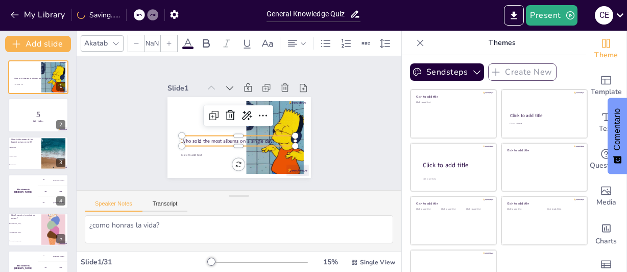
type input "48"
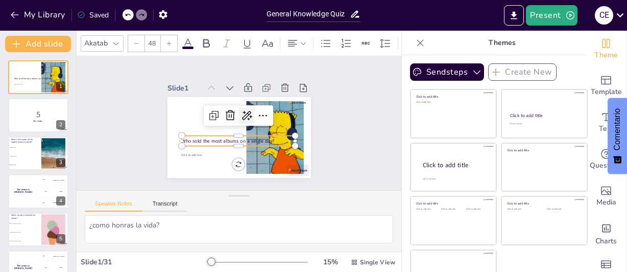
checkbox input "true"
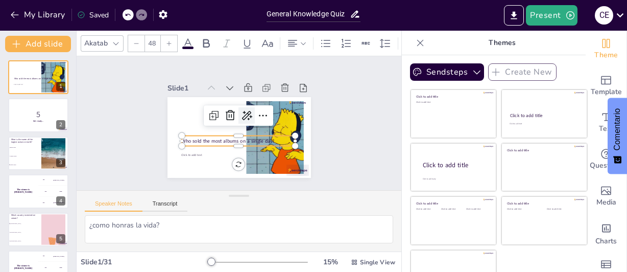
checkbox input "true"
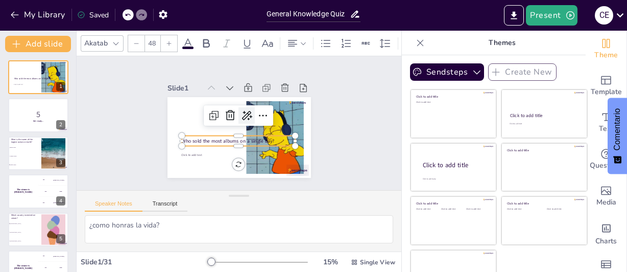
checkbox input "true"
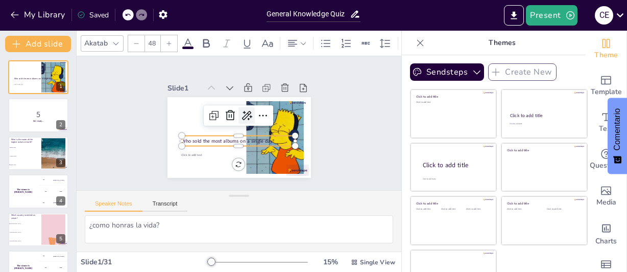
checkbox input "true"
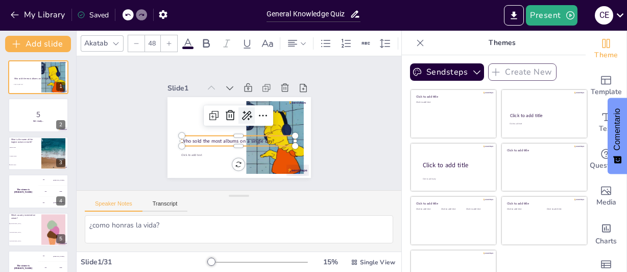
checkbox input "true"
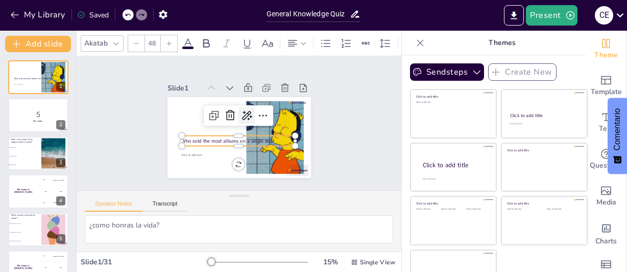
checkbox input "true"
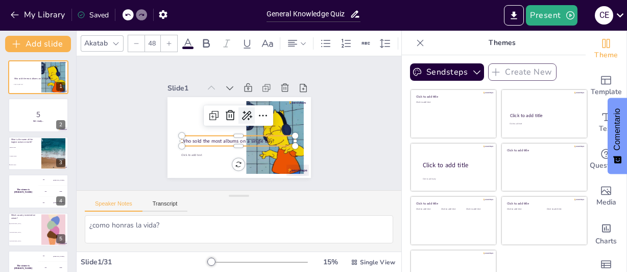
checkbox input "true"
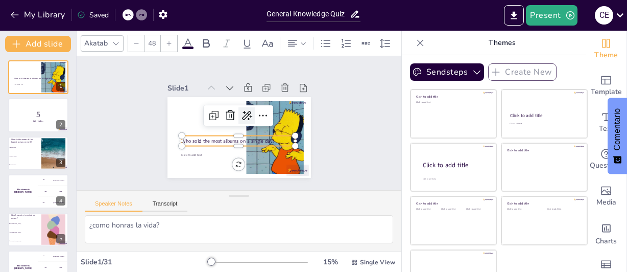
checkbox input "true"
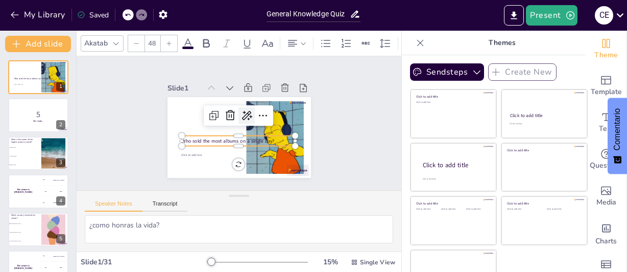
checkbox input "true"
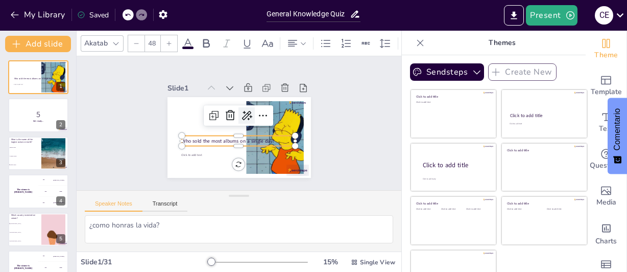
checkbox input "true"
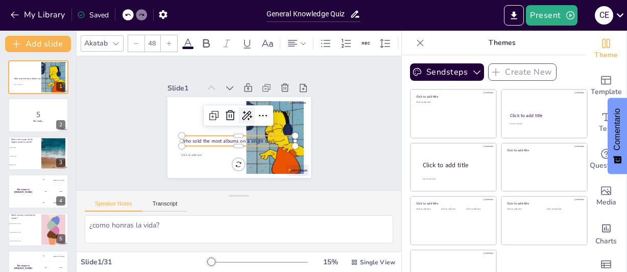
checkbox input "true"
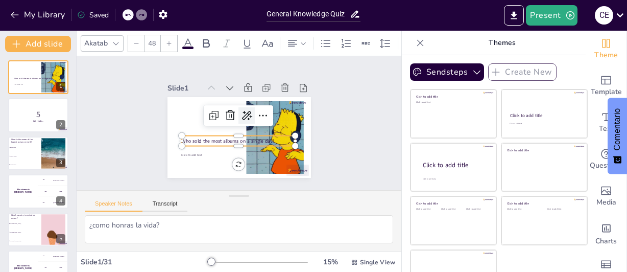
checkbox input "true"
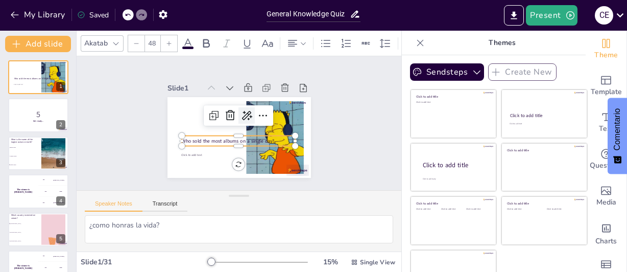
checkbox input "true"
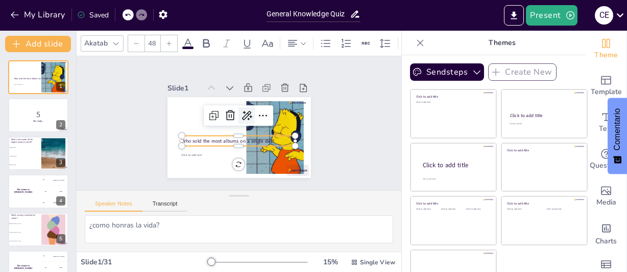
checkbox input "true"
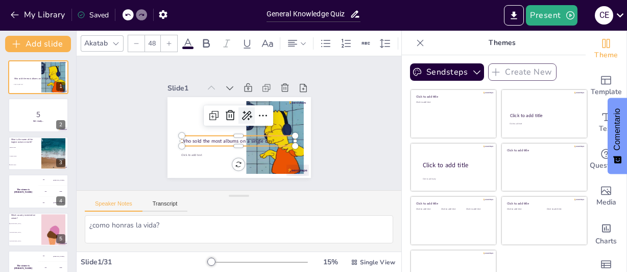
click at [241, 111] on icon at bounding box center [249, 119] width 16 height 16
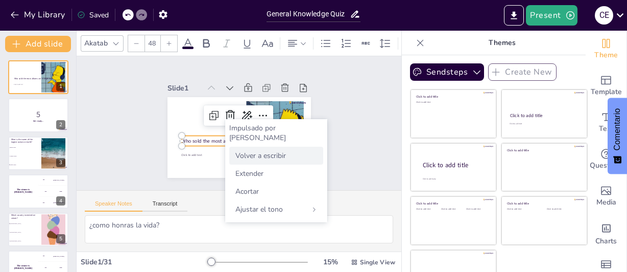
click at [283, 151] on font "Volver a escribir" at bounding box center [261, 156] width 51 height 10
checkbox input "true"
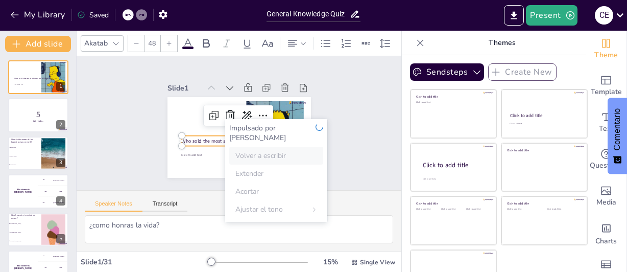
checkbox input "true"
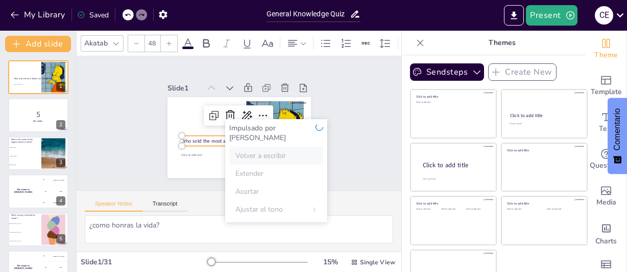
checkbox input "true"
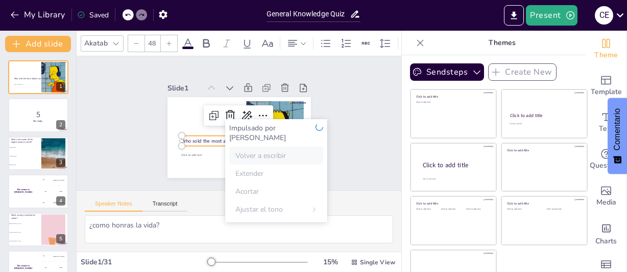
checkbox input "true"
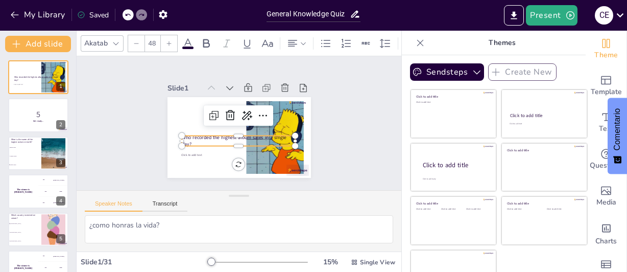
checkbox input "true"
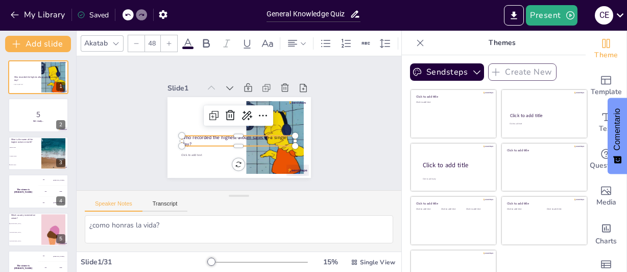
checkbox input "true"
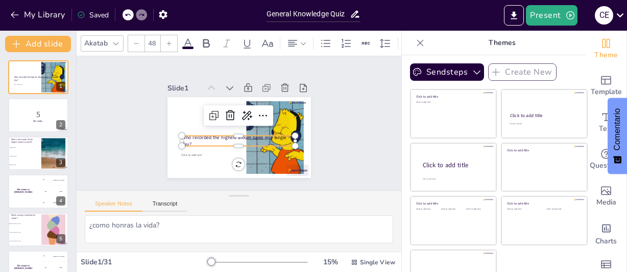
checkbox input "true"
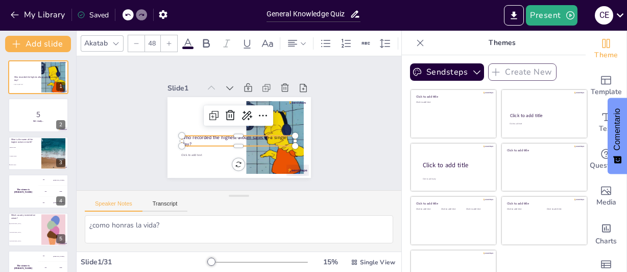
checkbox input "true"
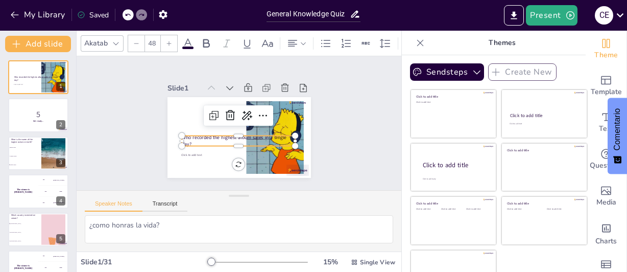
checkbox input "true"
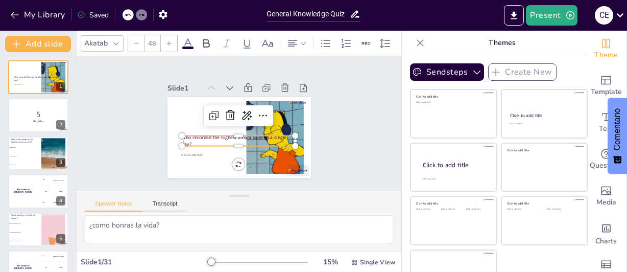
checkbox input "true"
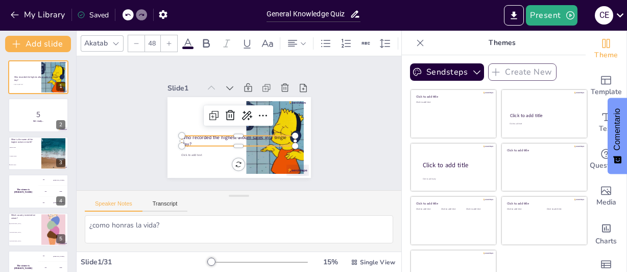
checkbox input "true"
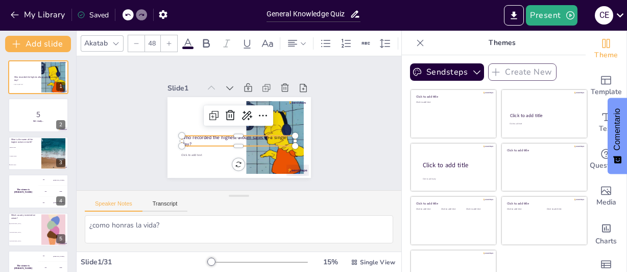
checkbox input "true"
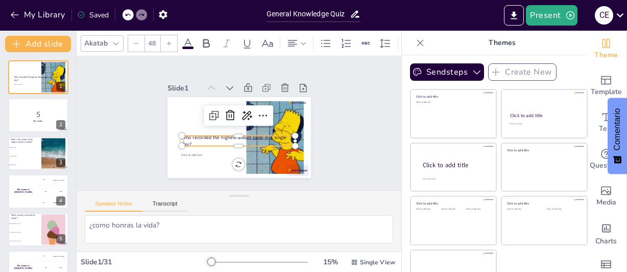
checkbox input "true"
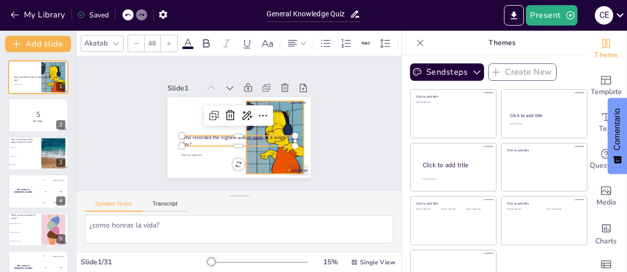
checkbox input "true"
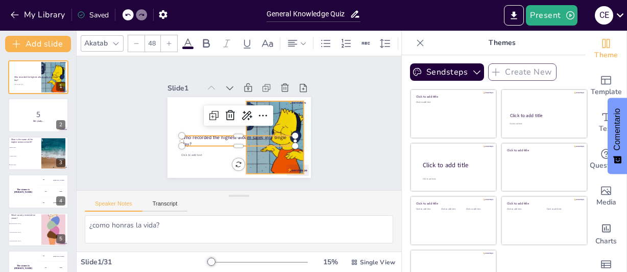
checkbox input "true"
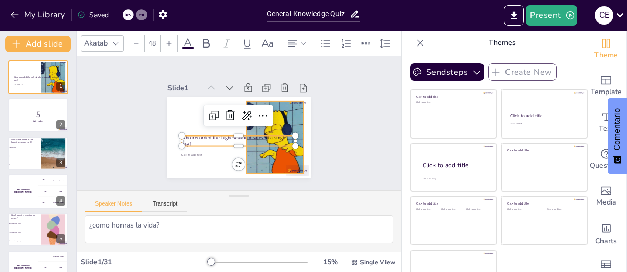
checkbox input "true"
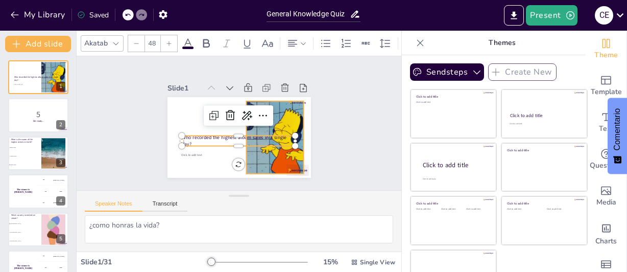
checkbox input "true"
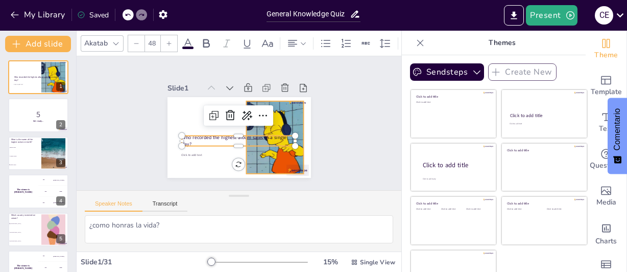
checkbox input "true"
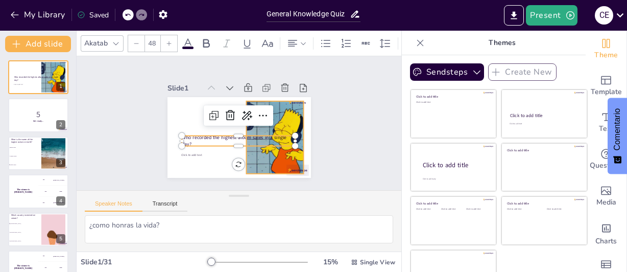
checkbox input "true"
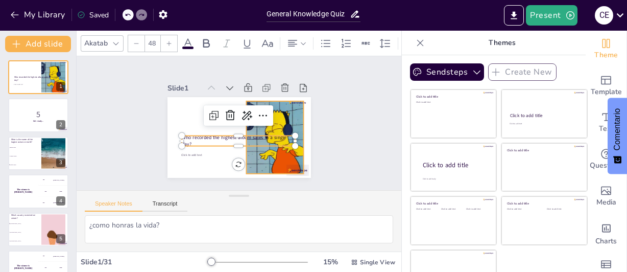
checkbox input "true"
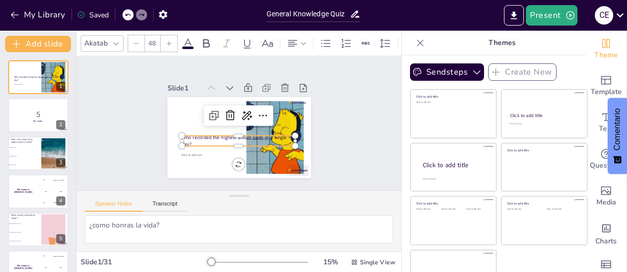
checkbox input "true"
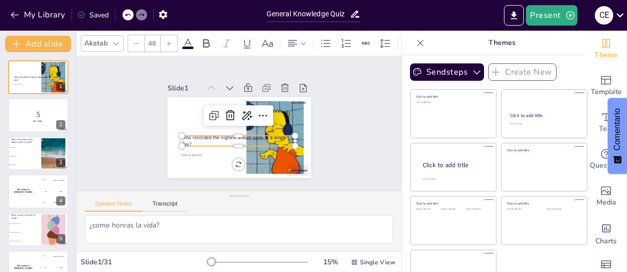
checkbox input "true"
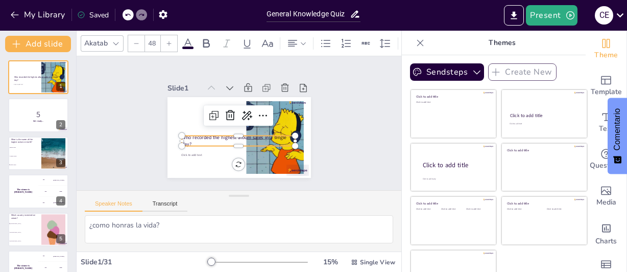
checkbox input "true"
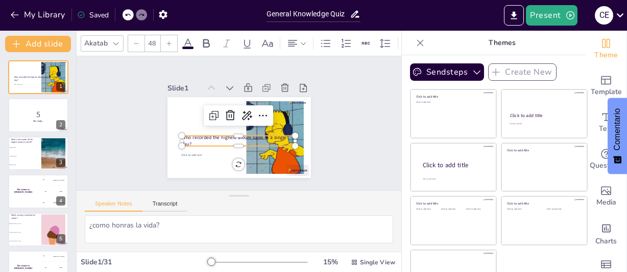
checkbox input "true"
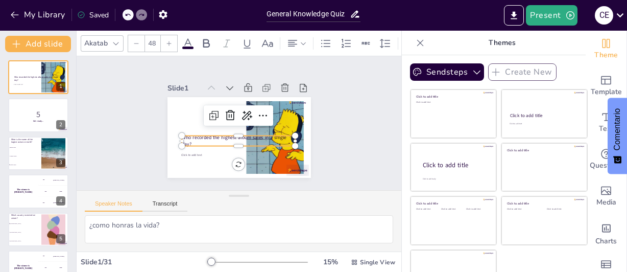
checkbox input "true"
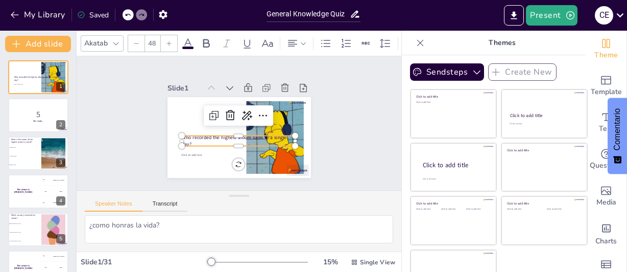
checkbox input "true"
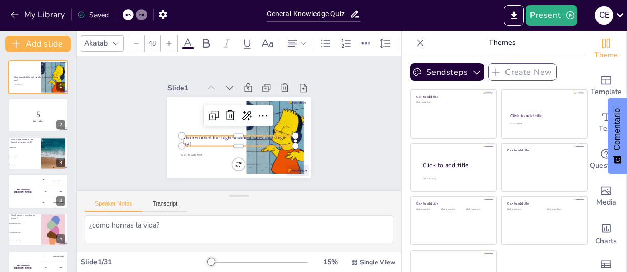
checkbox input "true"
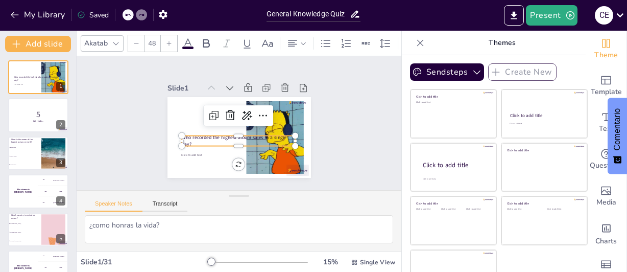
checkbox input "true"
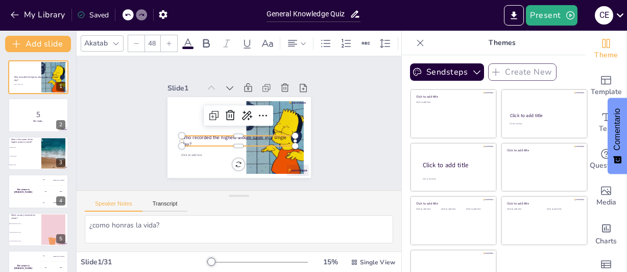
checkbox input "true"
click at [271, 134] on p "Who recorded the highest album sales in a single day?" at bounding box center [238, 140] width 113 height 13
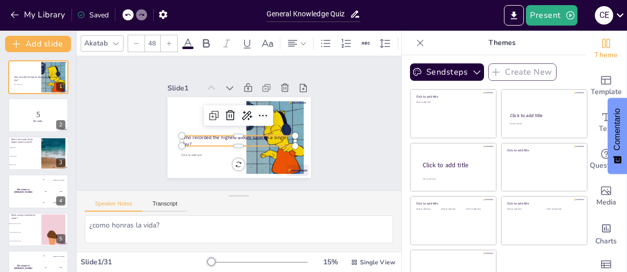
checkbox input "true"
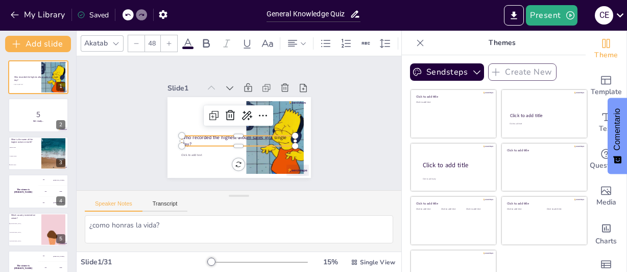
checkbox input "true"
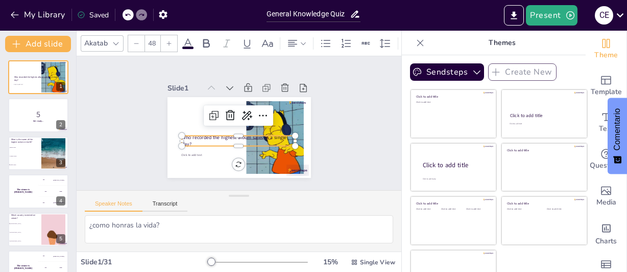
checkbox input "true"
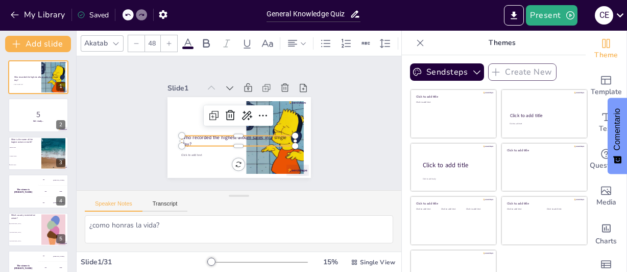
checkbox input "true"
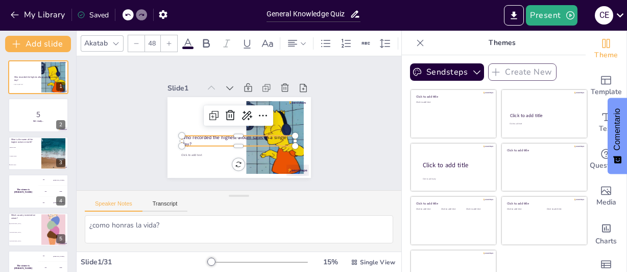
checkbox input "true"
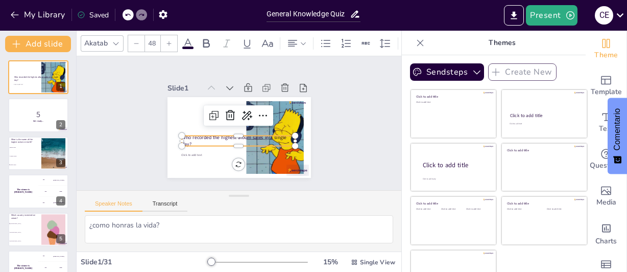
checkbox input "true"
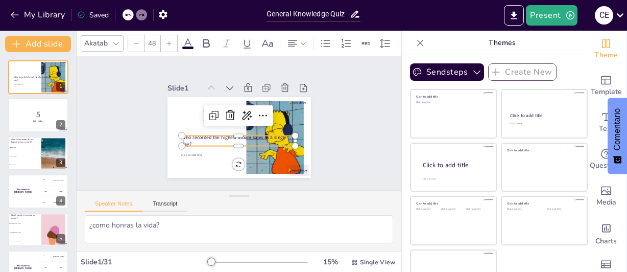
checkbox input "true"
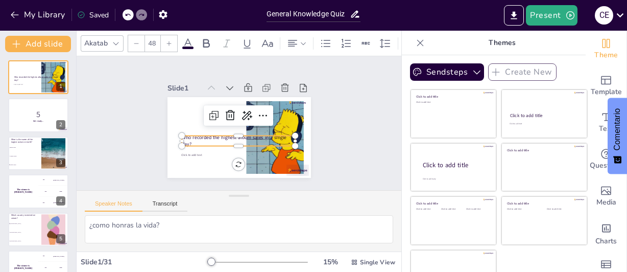
checkbox input "true"
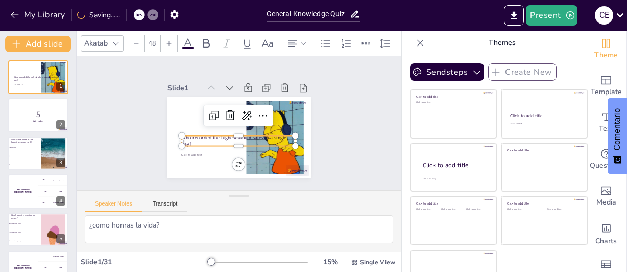
checkbox input "true"
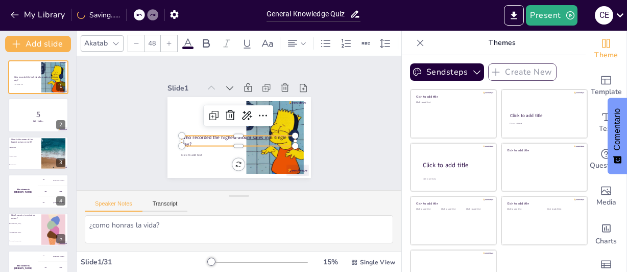
checkbox input "true"
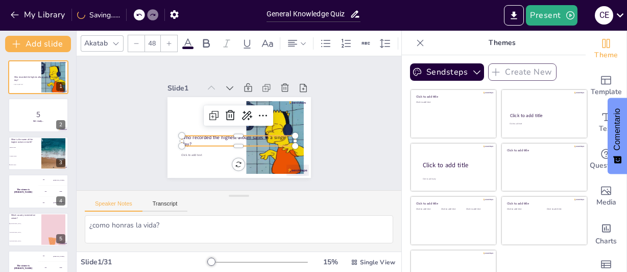
checkbox input "true"
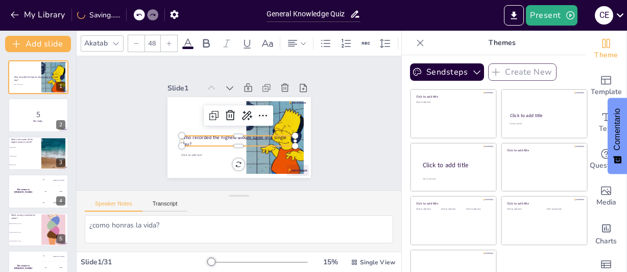
checkbox input "true"
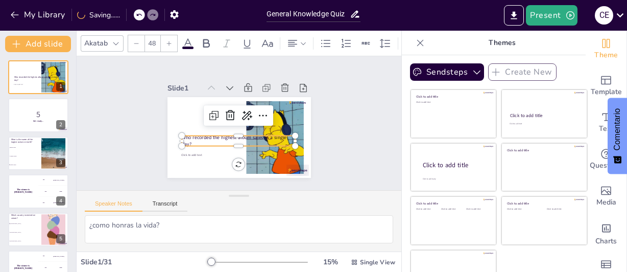
checkbox input "true"
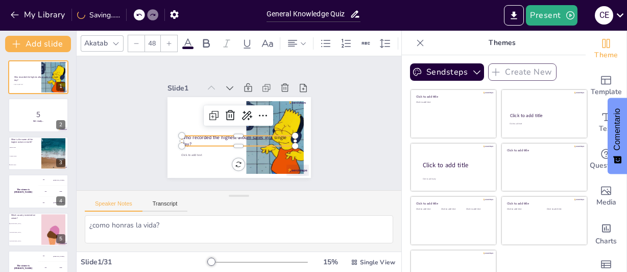
checkbox input "true"
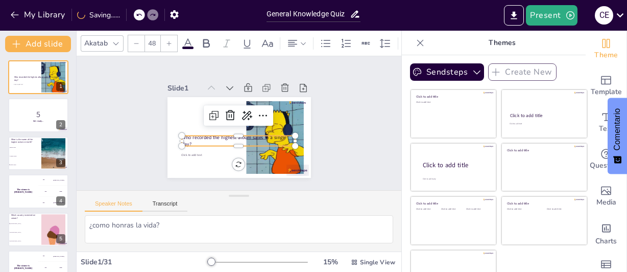
checkbox input "true"
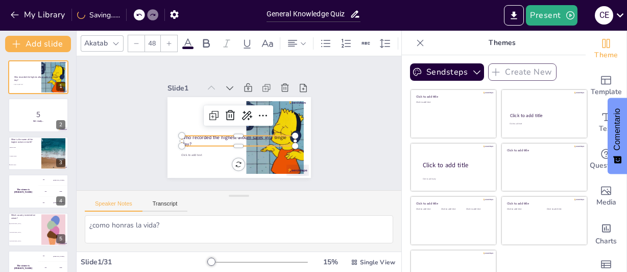
click at [185, 38] on icon at bounding box center [188, 43] width 12 height 12
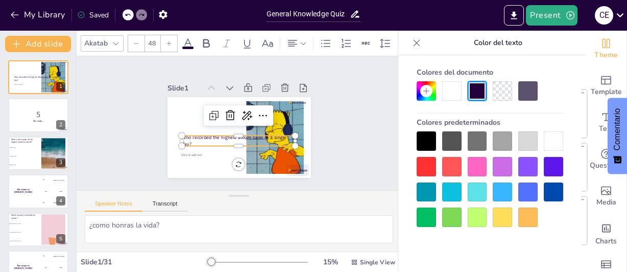
click at [480, 91] on div at bounding box center [477, 90] width 19 height 19
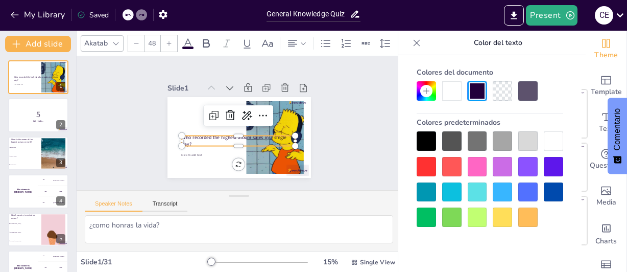
click at [248, 134] on p "Who recorded the highest album sales in a single day?" at bounding box center [236, 140] width 114 height 25
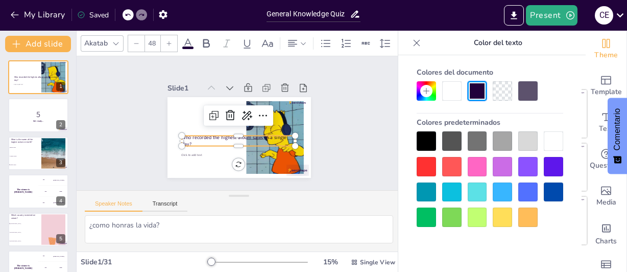
click at [191, 137] on p "Who recorded the highest album sales in a single day?" at bounding box center [236, 140] width 114 height 25
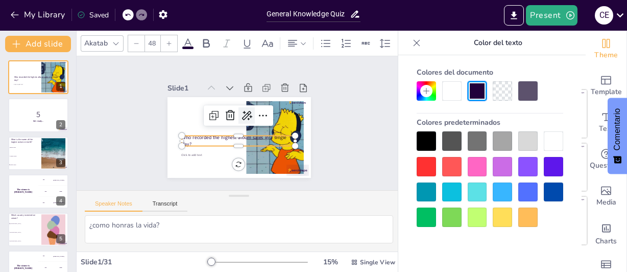
click at [241, 110] on icon at bounding box center [248, 117] width 15 height 15
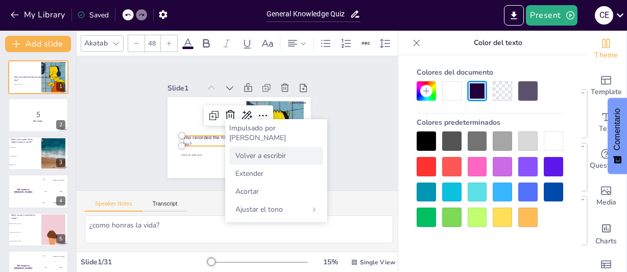
click at [253, 151] on font "Volver a escribir" at bounding box center [261, 156] width 51 height 10
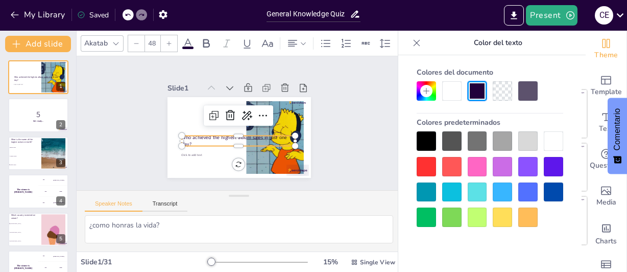
click at [207, 137] on p "Who achieved the highest album sales in just one day?" at bounding box center [238, 140] width 113 height 13
click at [454, 165] on div at bounding box center [451, 166] width 19 height 19
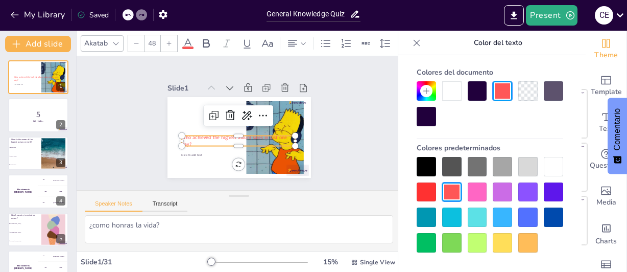
click at [171, 41] on icon at bounding box center [169, 43] width 5 height 5
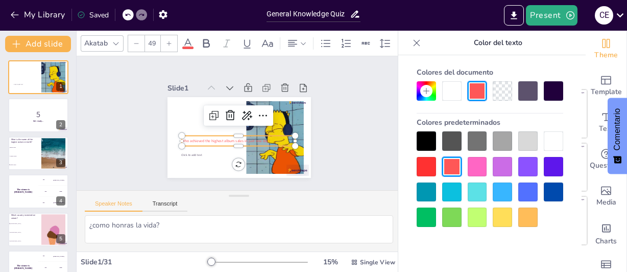
click at [171, 41] on icon at bounding box center [169, 43] width 5 height 5
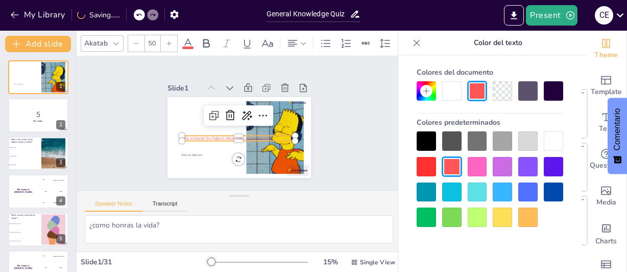
click at [171, 41] on icon at bounding box center [169, 43] width 5 height 5
click at [133, 40] on icon at bounding box center [136, 43] width 6 height 6
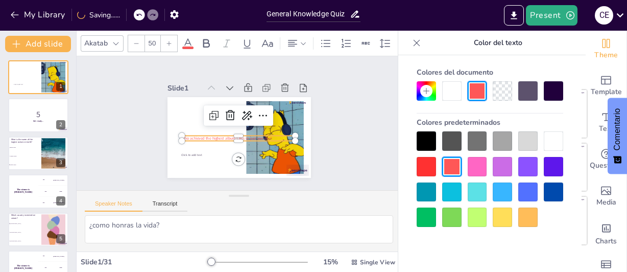
click at [133, 40] on icon at bounding box center [136, 43] width 6 height 6
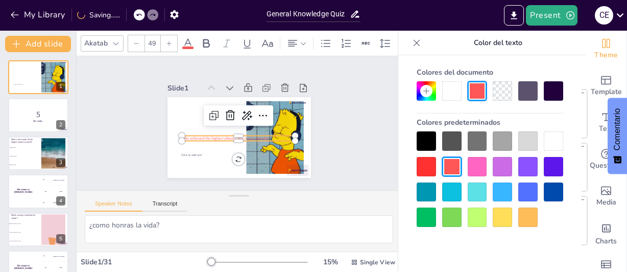
click at [133, 40] on icon at bounding box center [136, 43] width 6 height 6
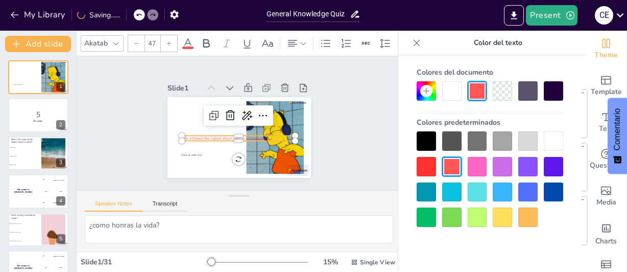
click at [133, 40] on icon at bounding box center [136, 43] width 6 height 6
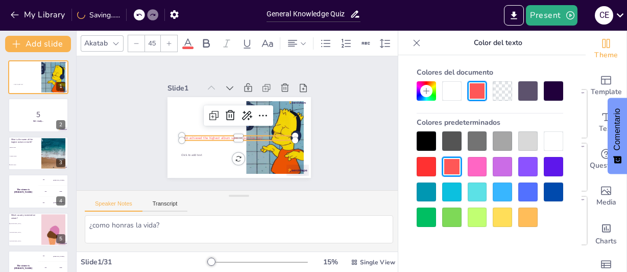
click at [133, 40] on icon at bounding box center [136, 43] width 6 height 6
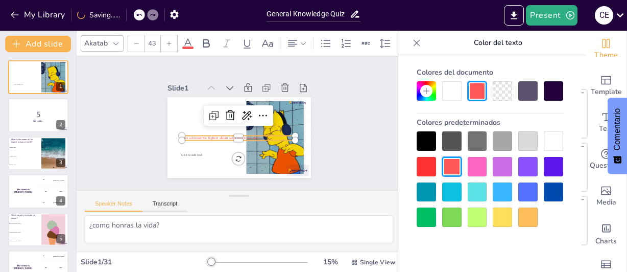
click at [133, 40] on icon at bounding box center [136, 43] width 6 height 6
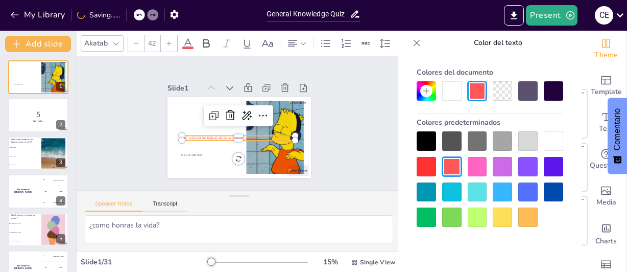
click at [133, 40] on icon at bounding box center [136, 43] width 6 height 6
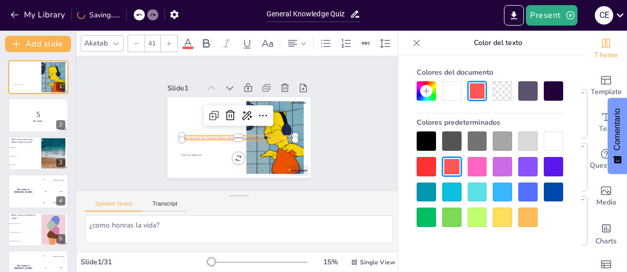
click at [167, 40] on icon at bounding box center [169, 43] width 6 height 6
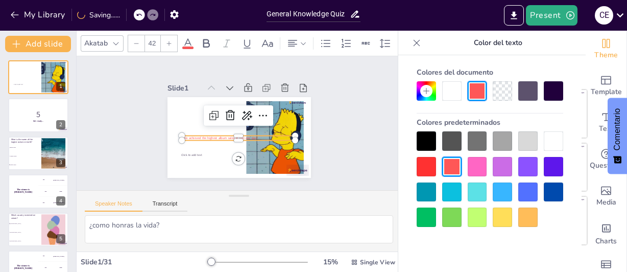
click at [167, 40] on icon at bounding box center [169, 43] width 6 height 6
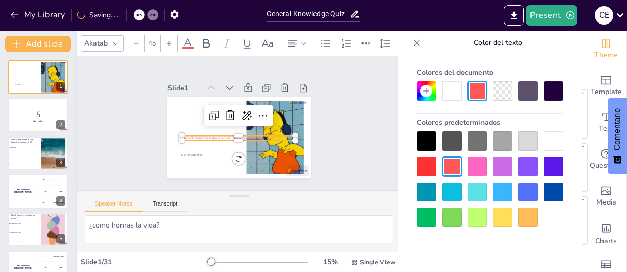
click at [167, 40] on icon at bounding box center [169, 43] width 6 height 6
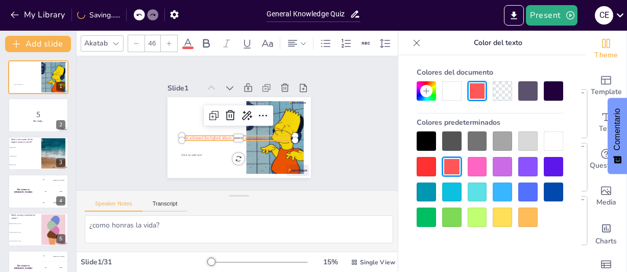
click at [176, 136] on div at bounding box center [180, 134] width 9 height 9
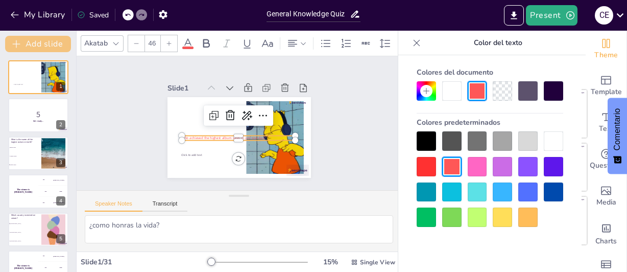
click at [42, 45] on button "Add slide" at bounding box center [38, 44] width 66 height 16
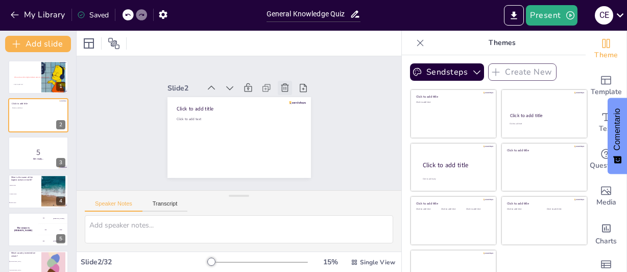
click at [285, 88] on icon at bounding box center [289, 92] width 9 height 9
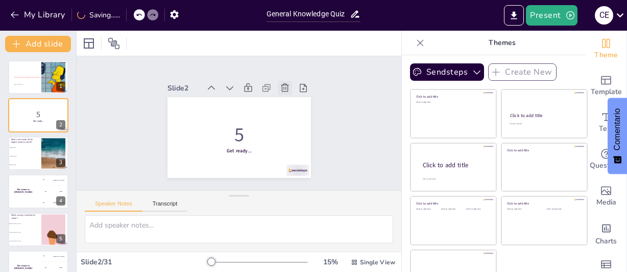
click at [280, 83] on icon at bounding box center [285, 88] width 10 height 10
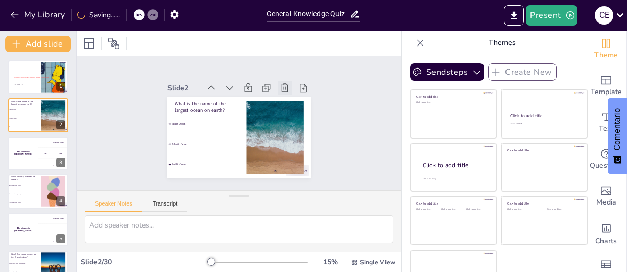
click at [280, 83] on icon at bounding box center [285, 88] width 10 height 10
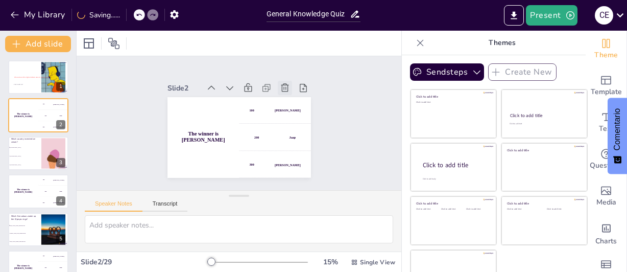
click at [286, 92] on icon at bounding box center [292, 98] width 12 height 12
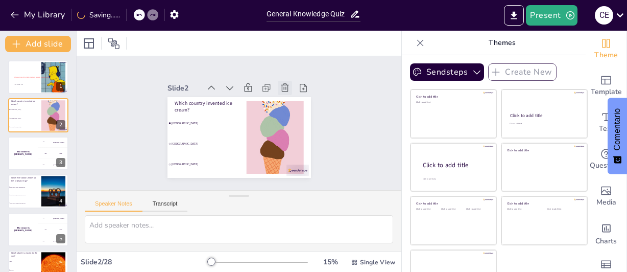
click at [290, 114] on icon at bounding box center [297, 121] width 14 height 14
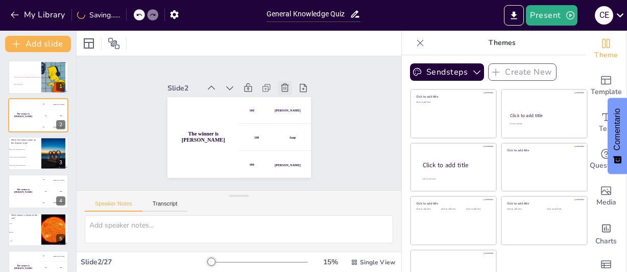
click at [280, 83] on icon at bounding box center [285, 88] width 10 height 10
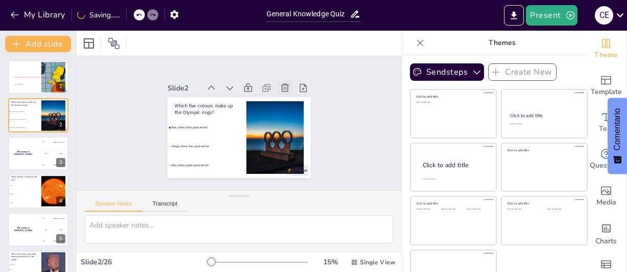
click at [286, 92] on icon at bounding box center [292, 98] width 12 height 12
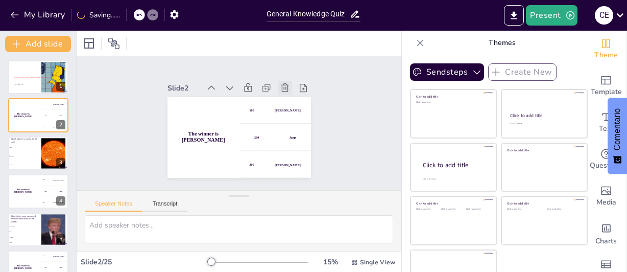
click at [280, 83] on icon at bounding box center [285, 88] width 10 height 10
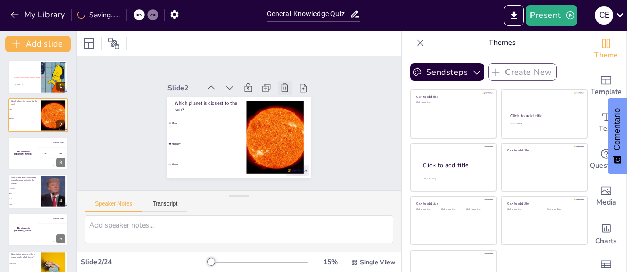
click at [280, 83] on icon at bounding box center [285, 88] width 10 height 10
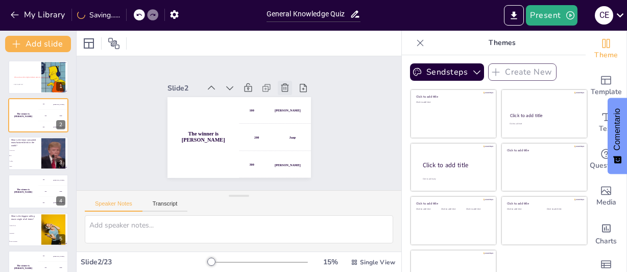
click at [280, 83] on icon at bounding box center [285, 88] width 10 height 10
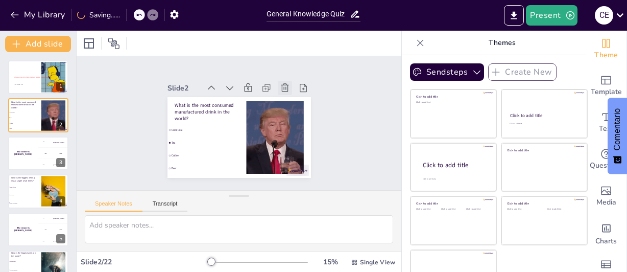
click at [283, 87] on icon at bounding box center [288, 92] width 11 height 11
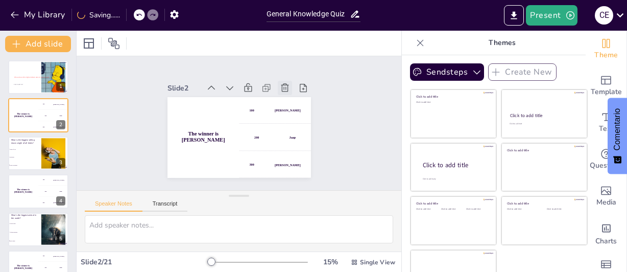
click at [283, 87] on icon at bounding box center [288, 92] width 11 height 11
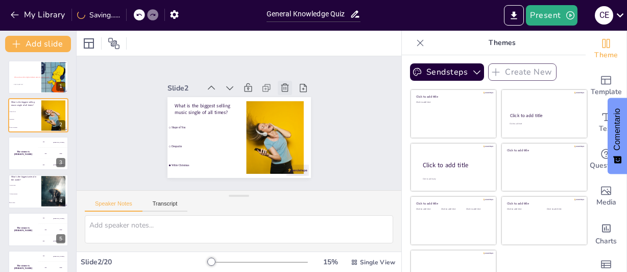
click at [283, 87] on icon at bounding box center [288, 92] width 11 height 11
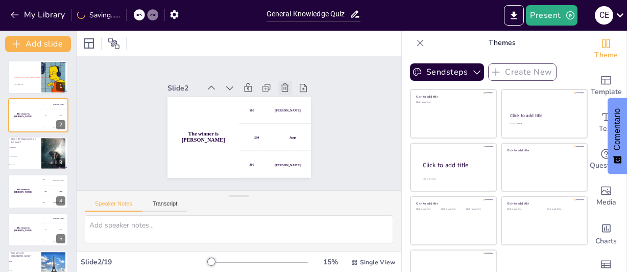
click at [277, 155] on icon at bounding box center [283, 161] width 12 height 12
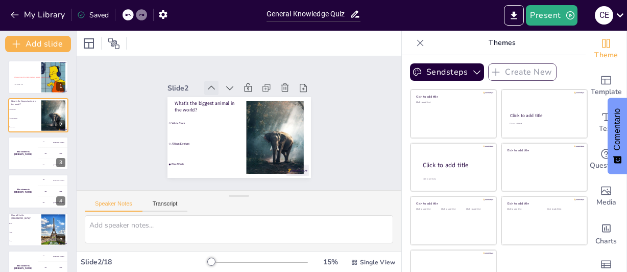
click at [208, 86] on icon at bounding box center [211, 88] width 7 height 4
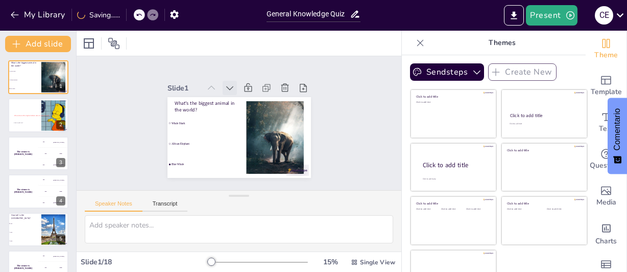
click at [227, 86] on icon at bounding box center [230, 88] width 7 height 4
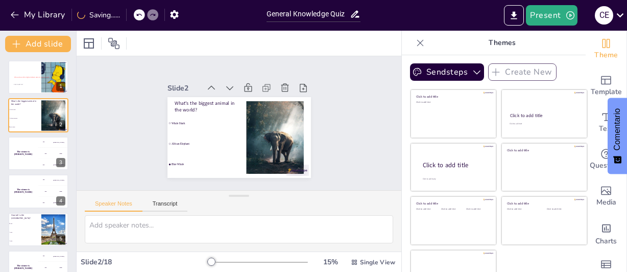
click at [227, 86] on icon at bounding box center [230, 88] width 7 height 4
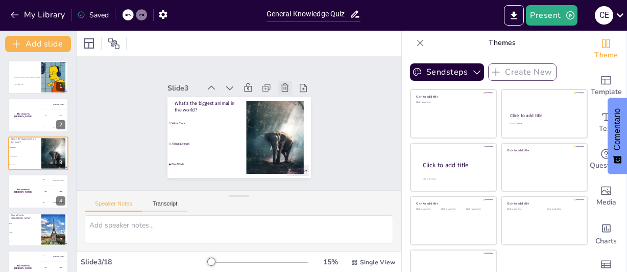
click at [283, 87] on icon at bounding box center [288, 92] width 11 height 11
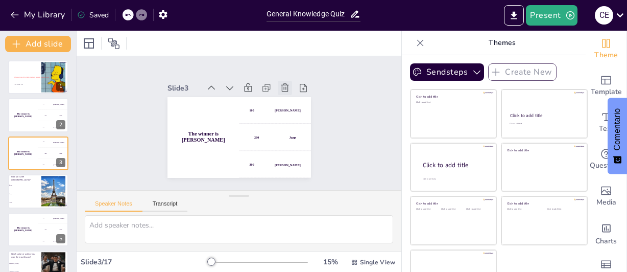
click at [280, 83] on icon at bounding box center [285, 88] width 10 height 10
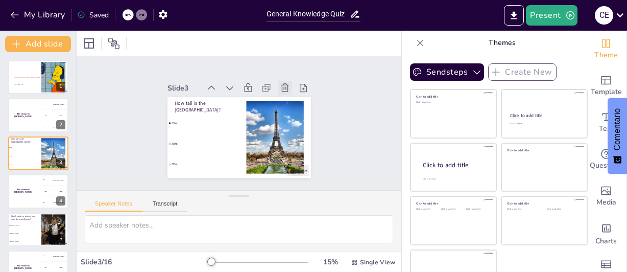
click at [283, 87] on icon at bounding box center [288, 92] width 11 height 11
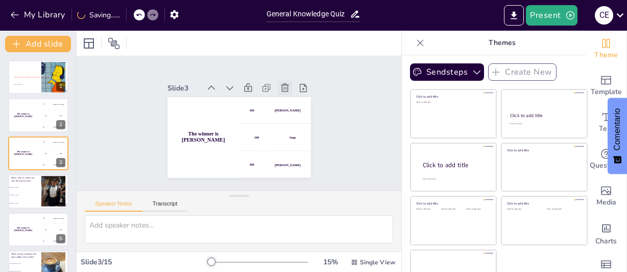
click at [283, 87] on icon at bounding box center [288, 92] width 11 height 11
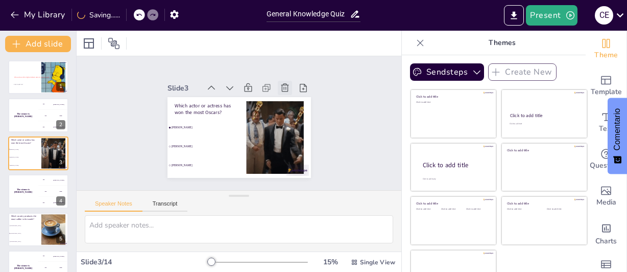
click at [280, 83] on icon at bounding box center [285, 88] width 10 height 10
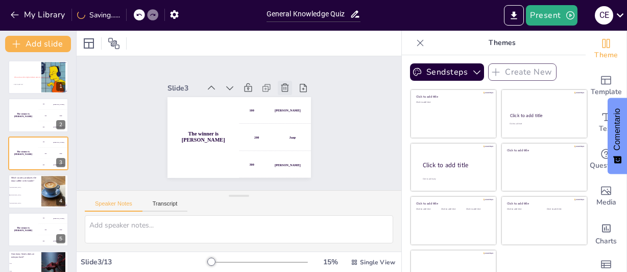
click at [283, 87] on icon at bounding box center [288, 92] width 11 height 11
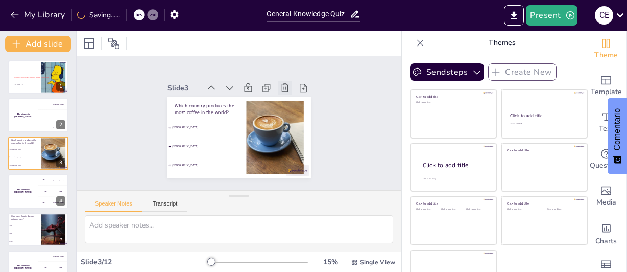
click at [283, 87] on icon at bounding box center [288, 92] width 11 height 11
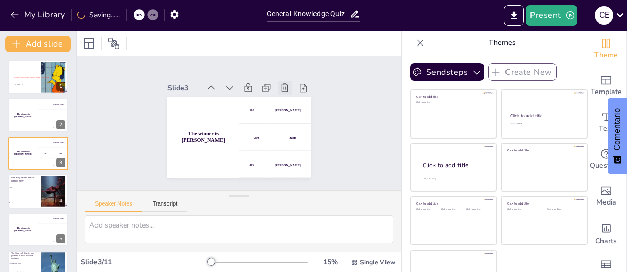
click at [288, 98] on icon at bounding box center [294, 104] width 13 height 13
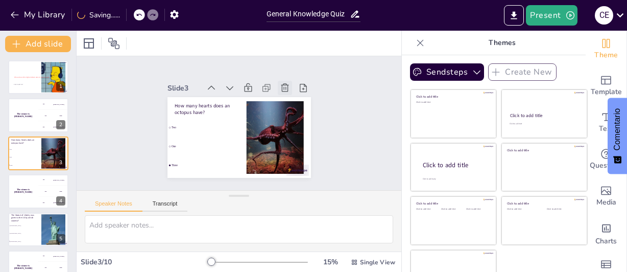
click at [280, 83] on icon at bounding box center [285, 88] width 10 height 10
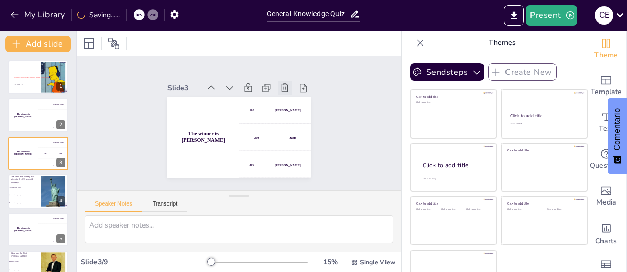
click at [280, 83] on icon at bounding box center [285, 88] width 10 height 10
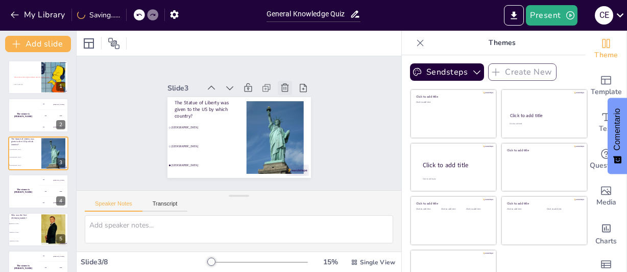
click at [283, 87] on icon at bounding box center [288, 92] width 11 height 11
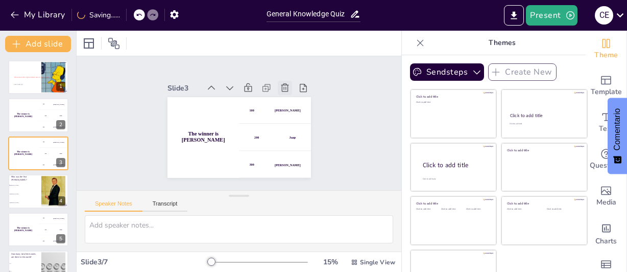
click at [280, 83] on icon at bounding box center [285, 88] width 10 height 10
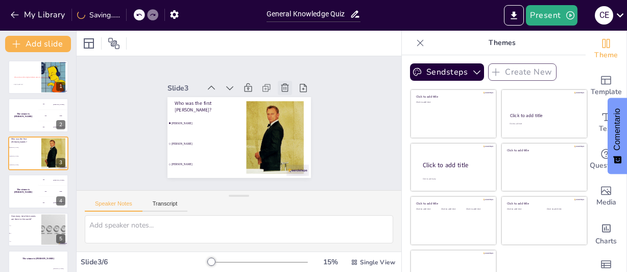
click at [280, 83] on icon at bounding box center [285, 88] width 10 height 10
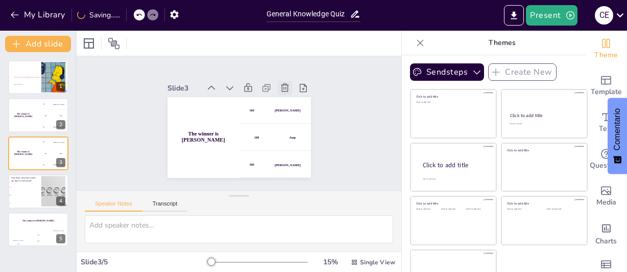
click at [283, 87] on icon at bounding box center [288, 92] width 11 height 11
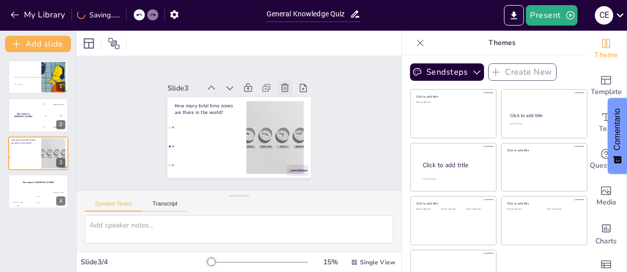
click at [280, 83] on icon at bounding box center [285, 88] width 10 height 10
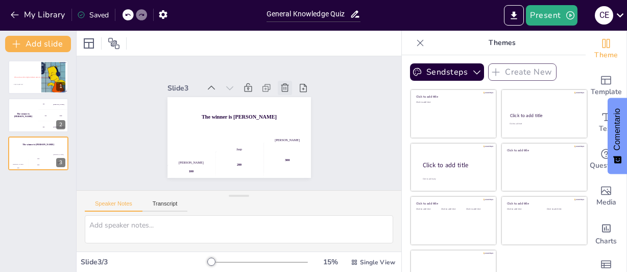
click at [280, 83] on icon at bounding box center [285, 88] width 10 height 10
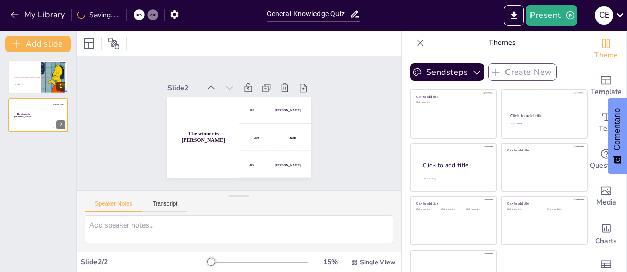
click at [283, 87] on icon at bounding box center [288, 92] width 11 height 11
